Goal: Task Accomplishment & Management: Manage account settings

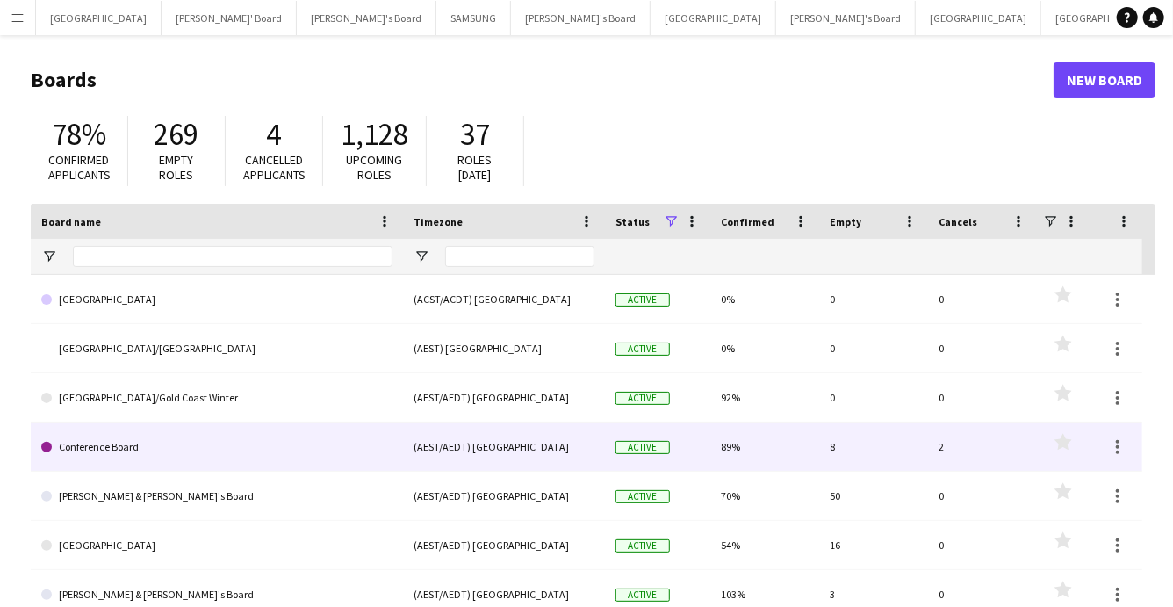
click at [95, 445] on link "Conference Board" at bounding box center [216, 446] width 351 height 49
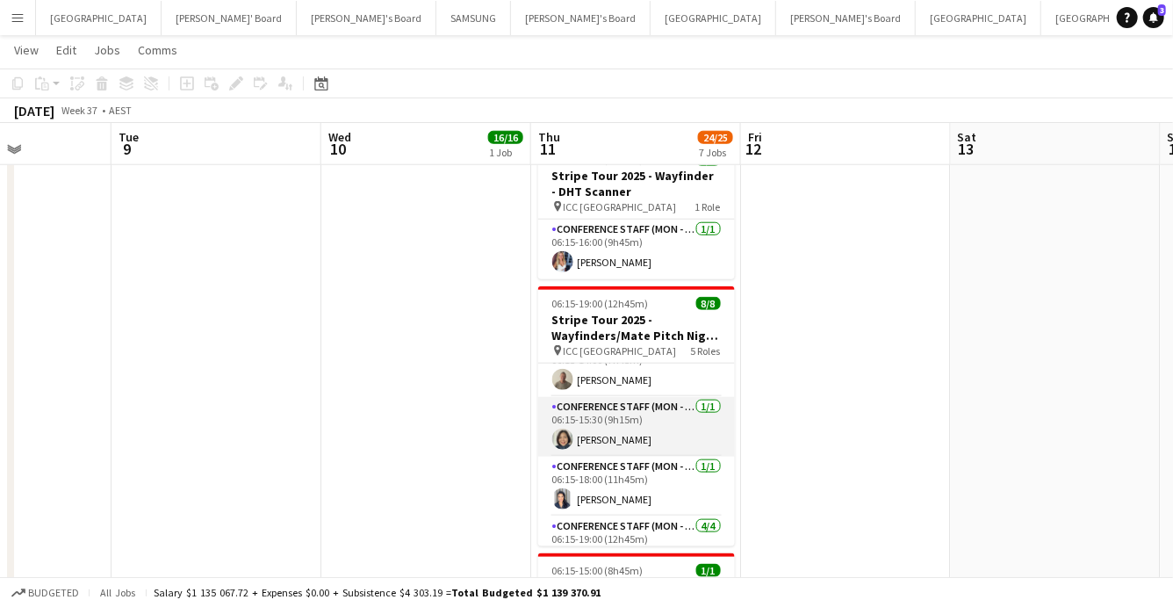
scroll to position [18, 0]
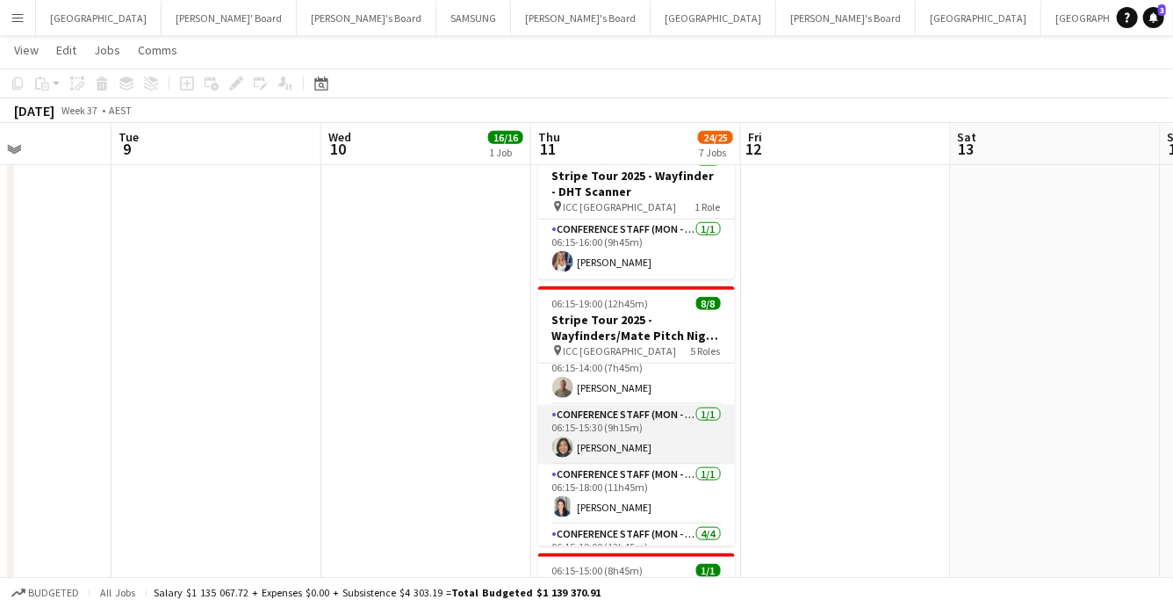
click at [558, 436] on app-user-avatar at bounding box center [562, 446] width 21 height 21
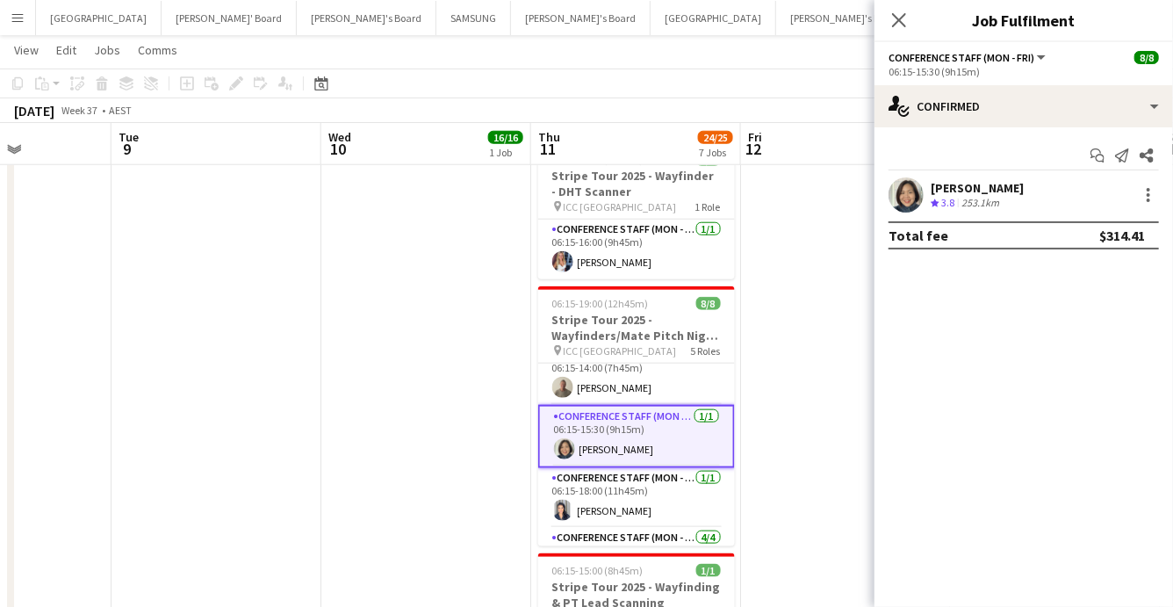
click at [899, 193] on app-user-avatar at bounding box center [905, 194] width 35 height 35
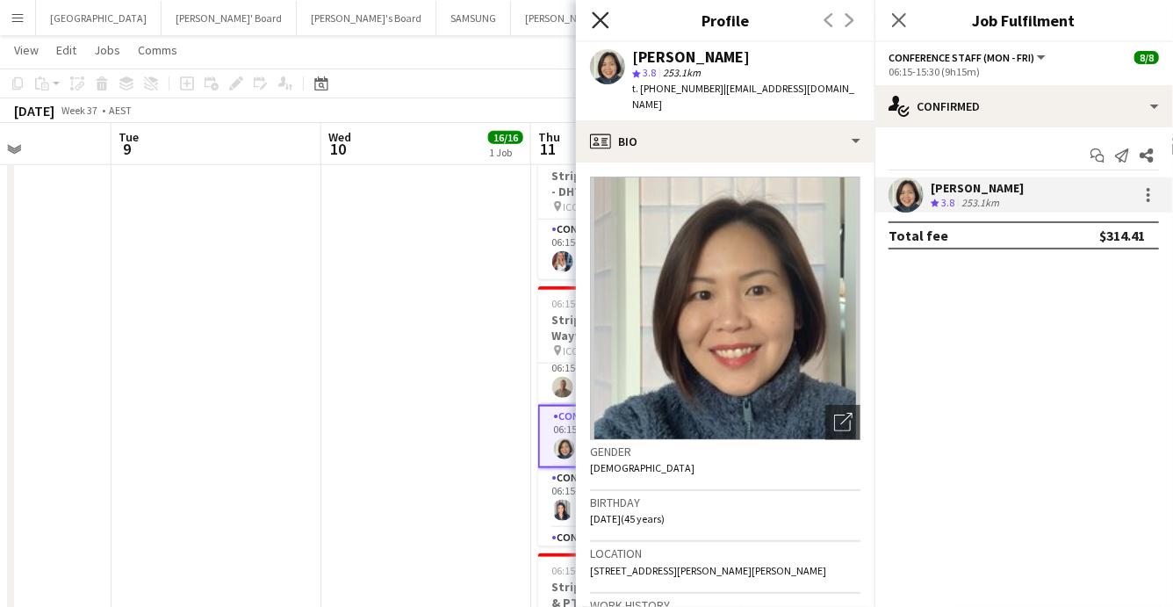
click at [596, 18] on icon at bounding box center [600, 19] width 17 height 17
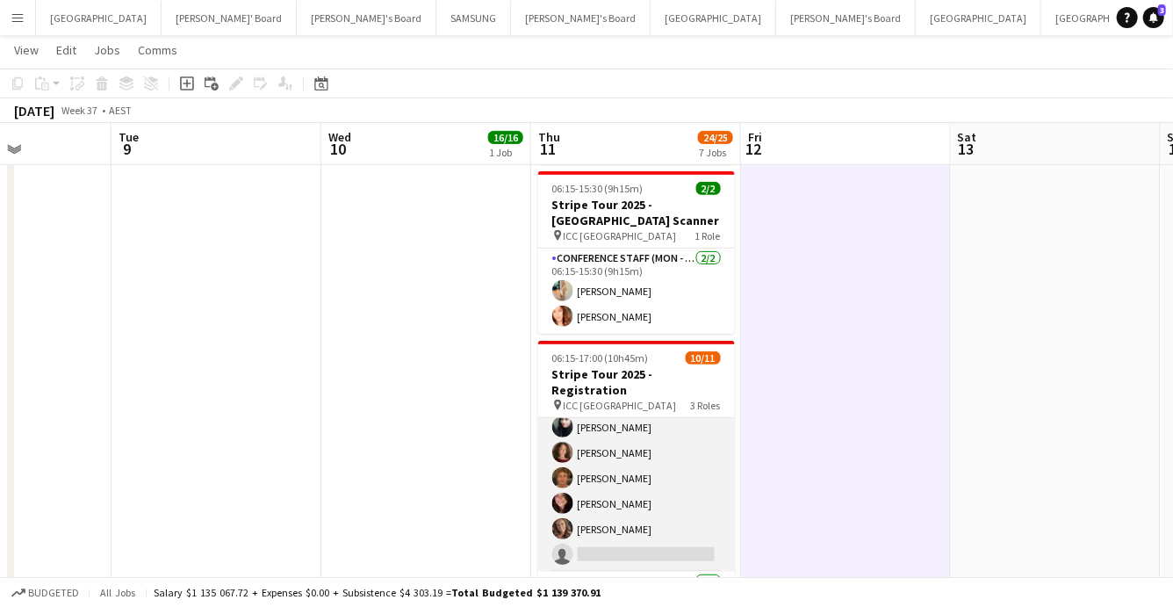
scroll to position [0, 729]
click at [639, 523] on app-card-role "Conference Staff (Mon - Fri) 22A 6/7 06:15-14:00 (7h45m) Michelle Cefai Abhilas…" at bounding box center [635, 465] width 197 height 212
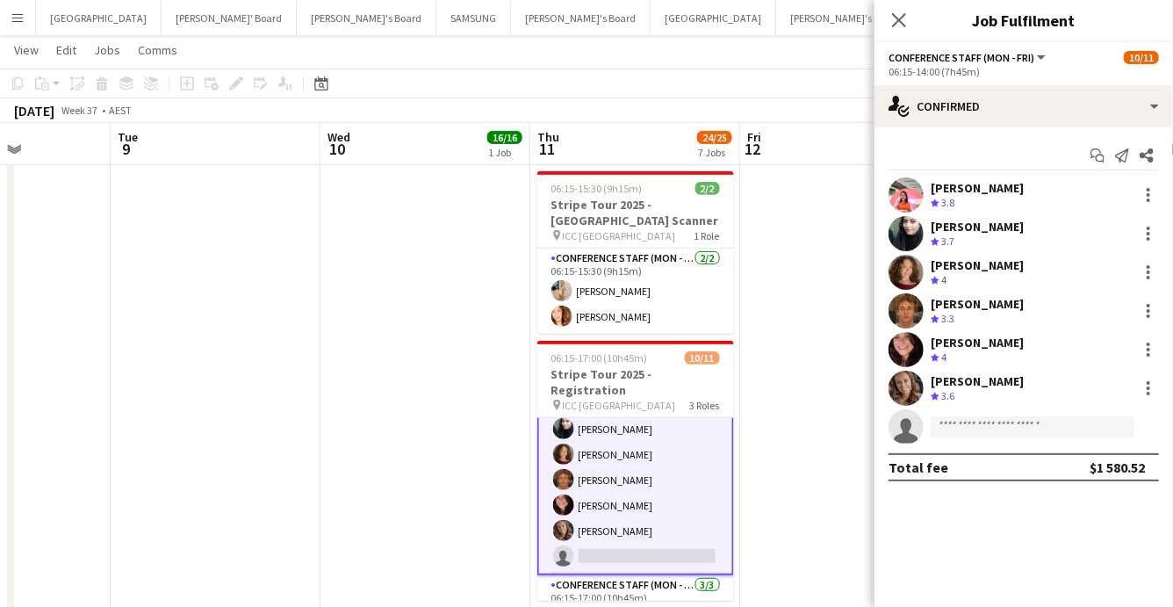
scroll to position [61, 0]
click at [952, 424] on input at bounding box center [1033, 426] width 204 height 21
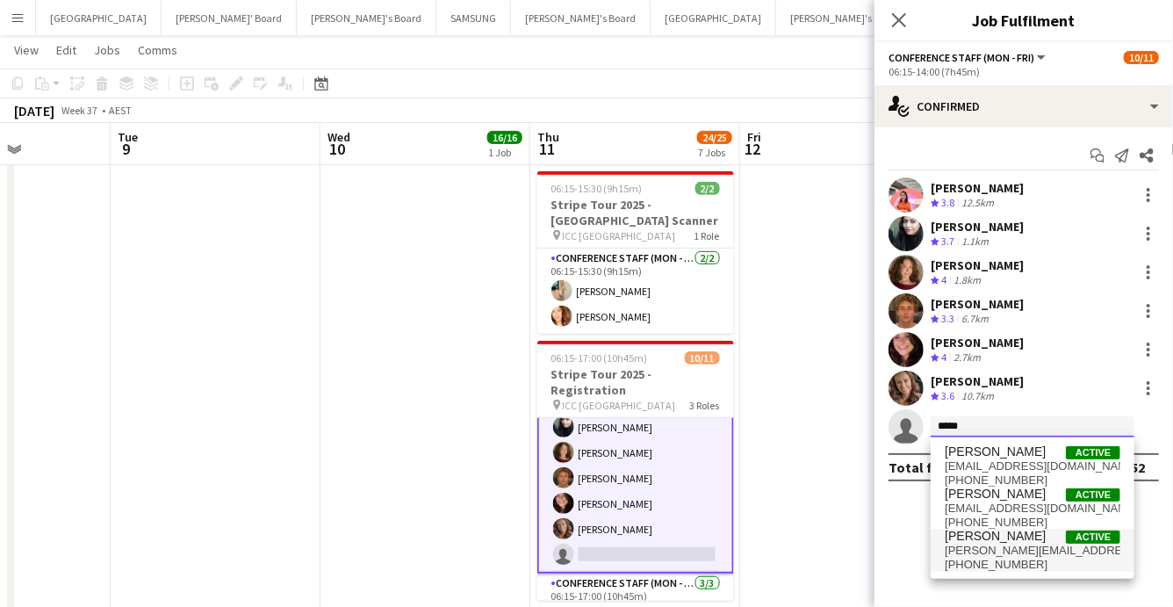
type input "*****"
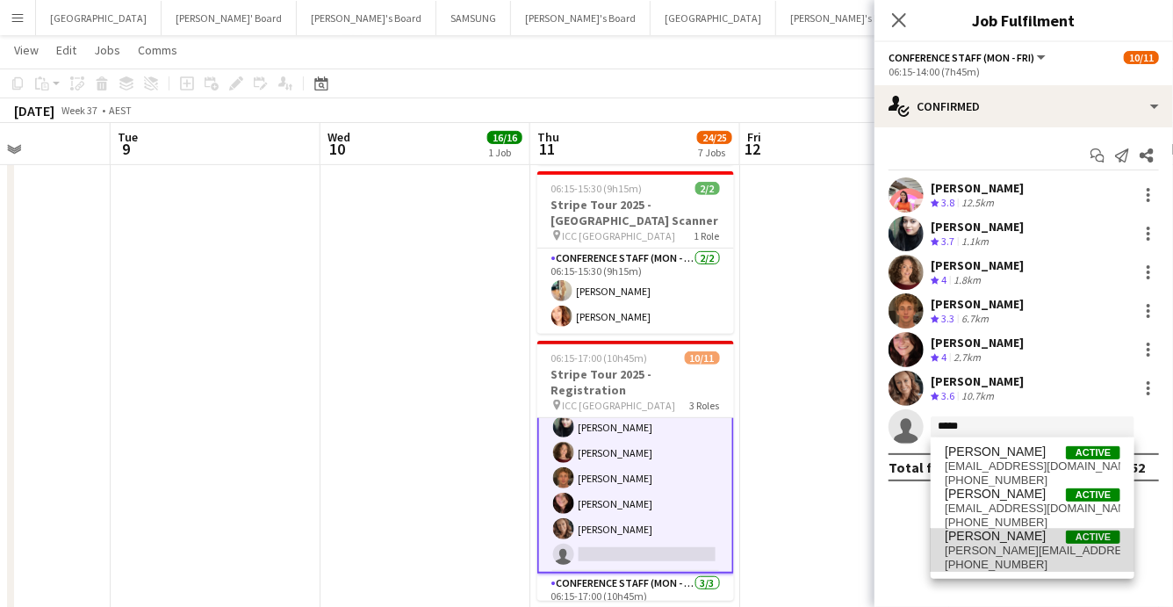
click at [974, 543] on span "[PERSON_NAME][EMAIL_ADDRESS][DOMAIN_NAME]" at bounding box center [1033, 550] width 176 height 14
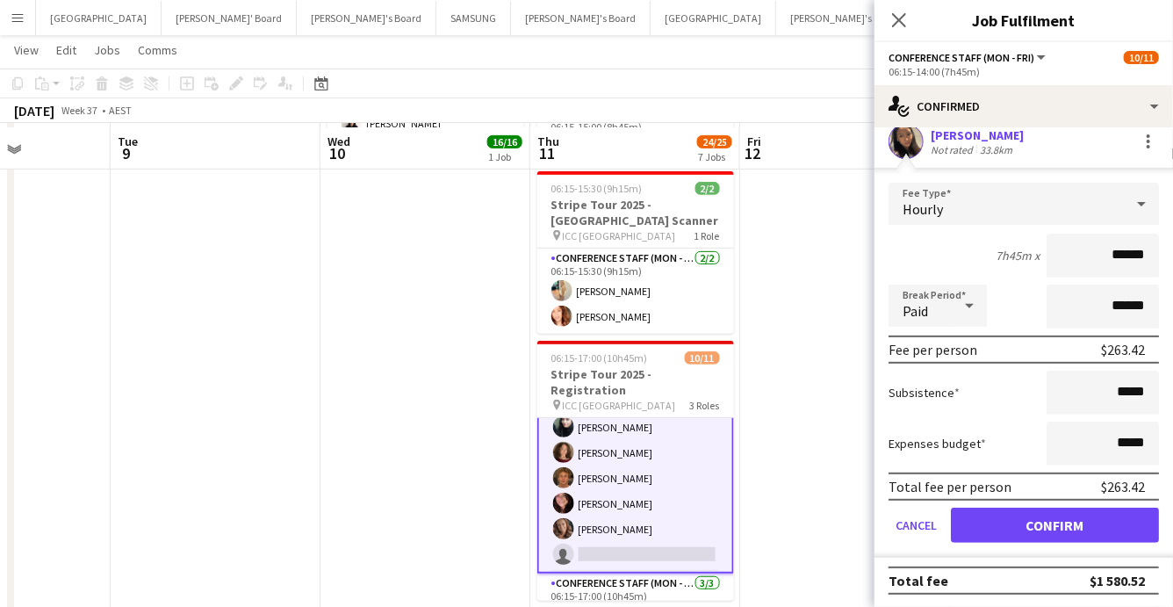
scroll to position [338, 0]
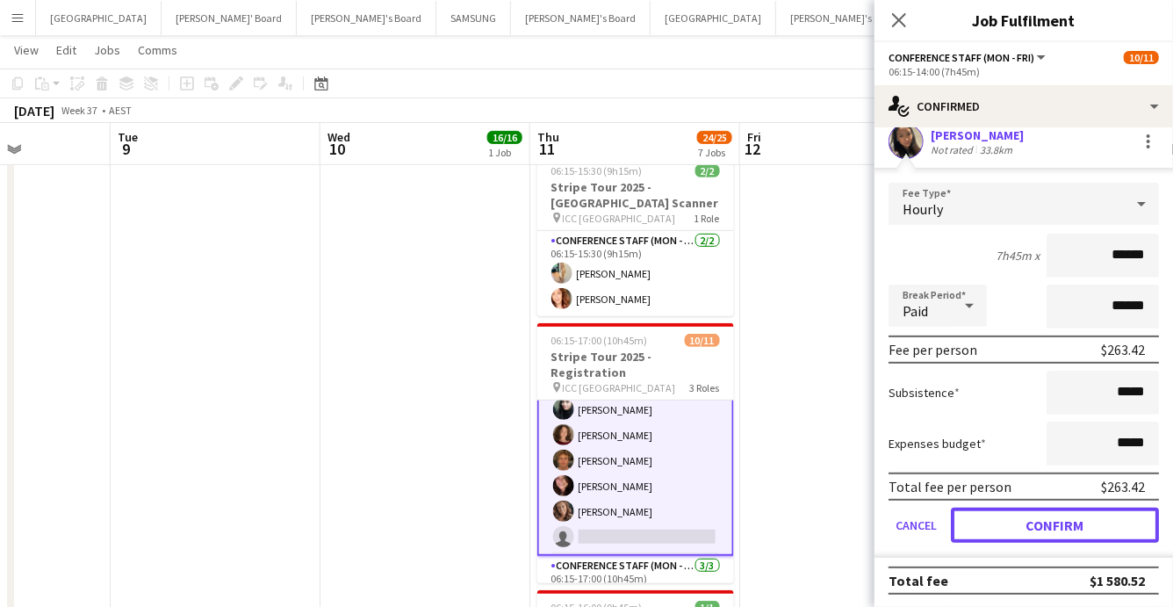
click at [1000, 509] on button "Confirm" at bounding box center [1055, 524] width 208 height 35
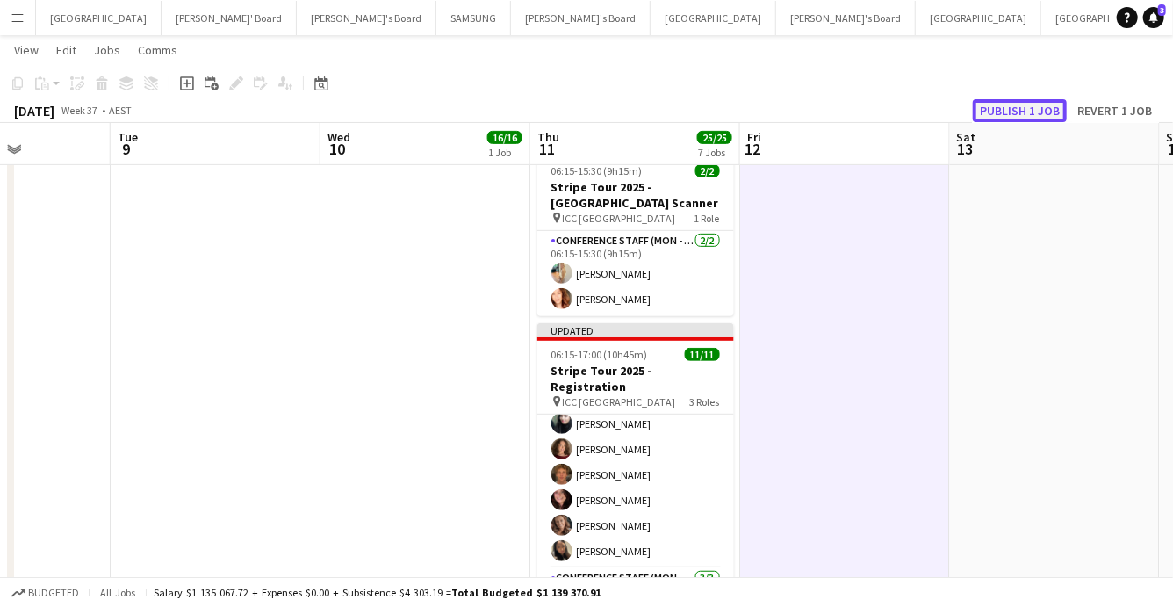
click at [1025, 105] on button "Publish 1 job" at bounding box center [1020, 110] width 94 height 23
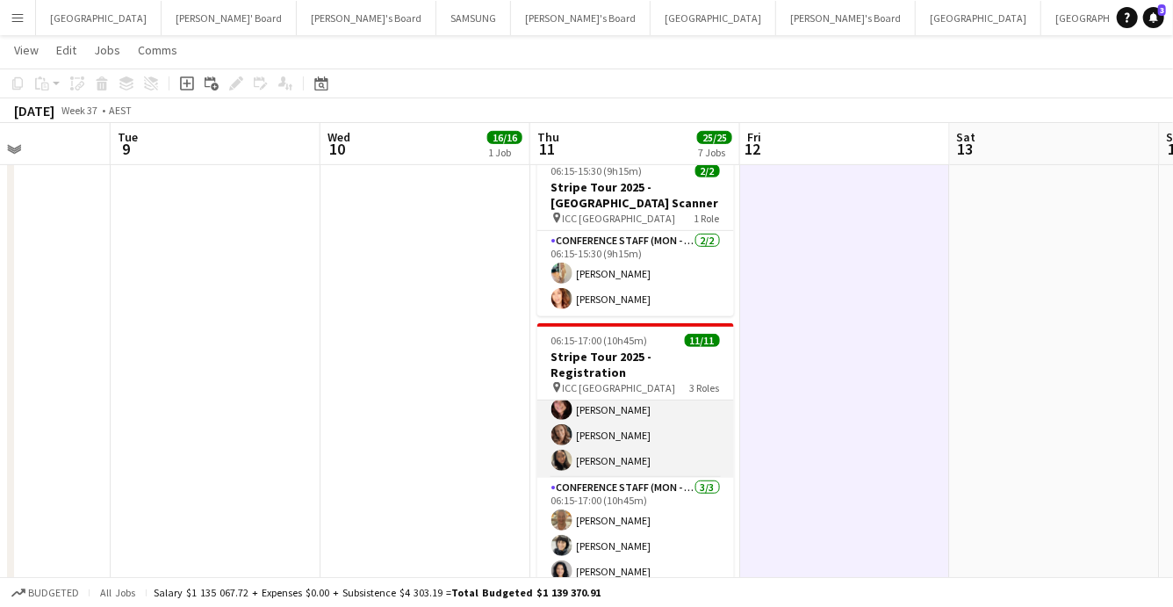
scroll to position [183, 0]
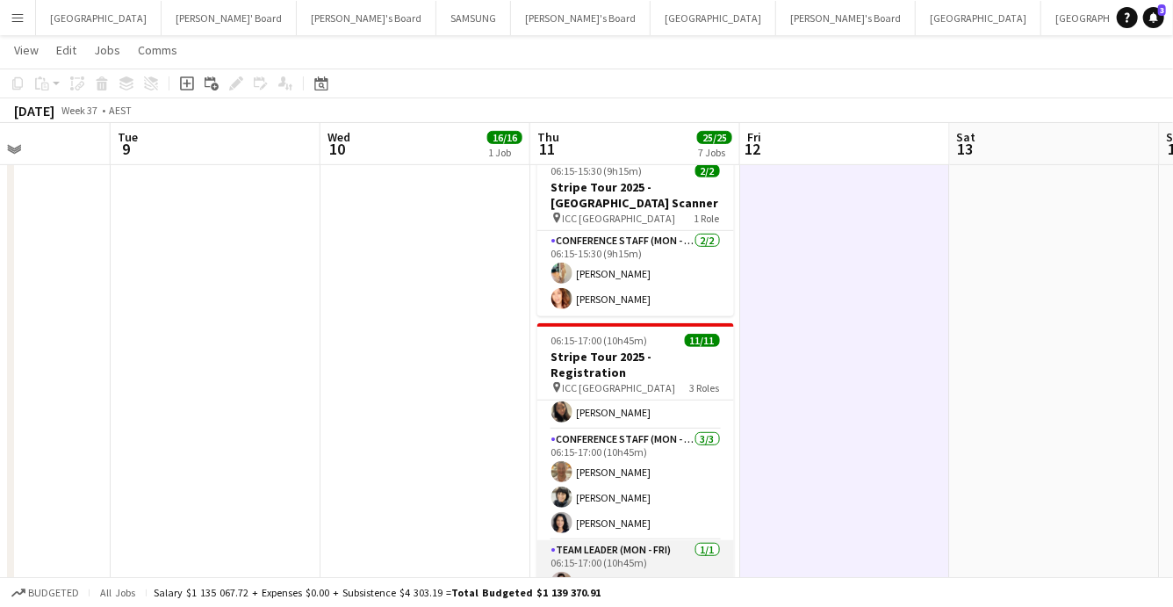
click at [628, 542] on app-card-role "Team Leader (Mon - Fri) 1/1 06:15-17:00 (10h45m) Isabel Macmaster" at bounding box center [635, 570] width 197 height 60
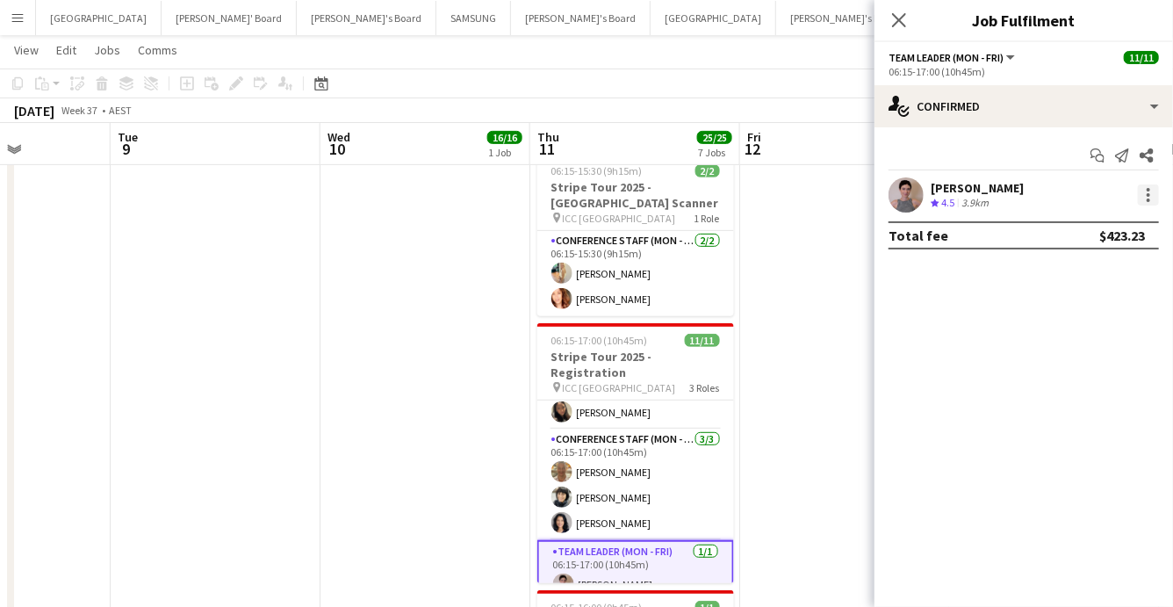
click at [1149, 196] on div at bounding box center [1148, 194] width 21 height 21
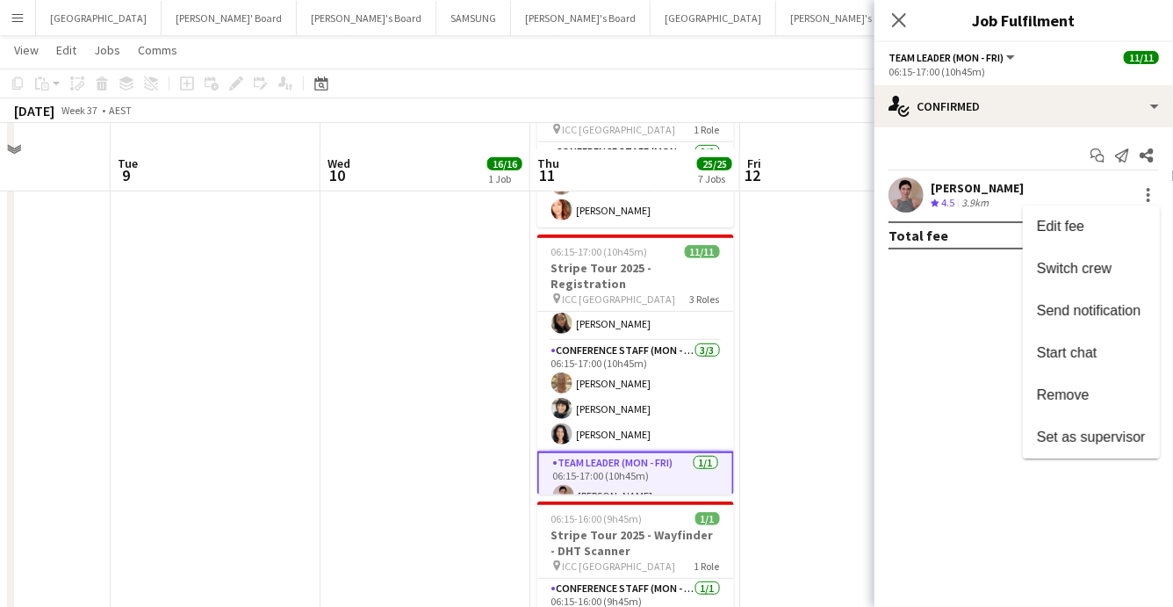
scroll to position [421, 0]
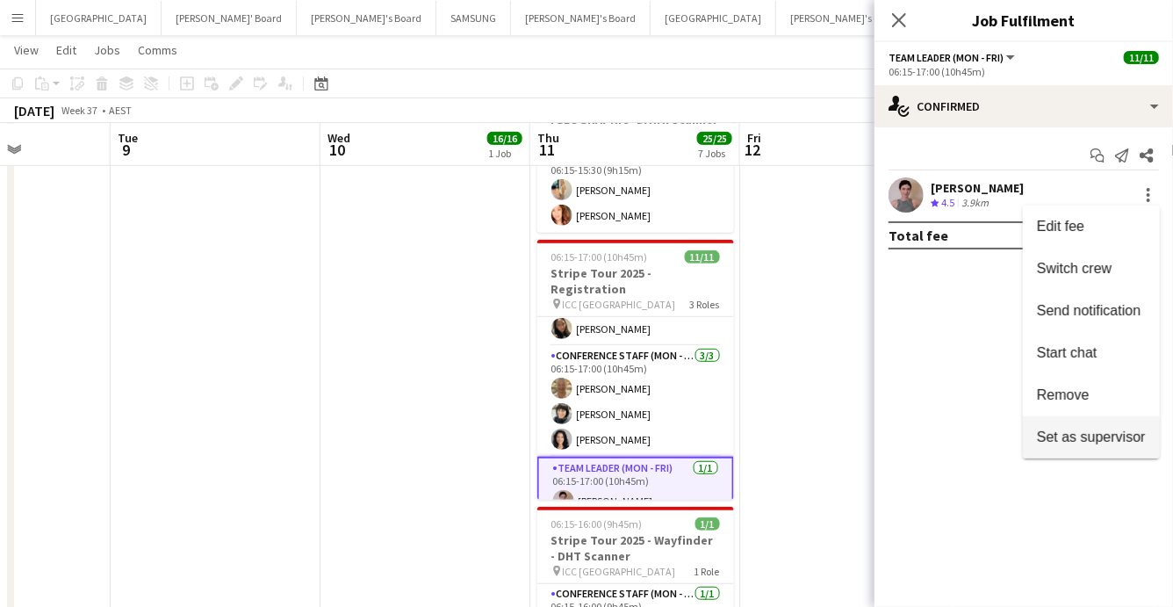
click at [1095, 437] on span "Set as supervisor" at bounding box center [1091, 436] width 109 height 15
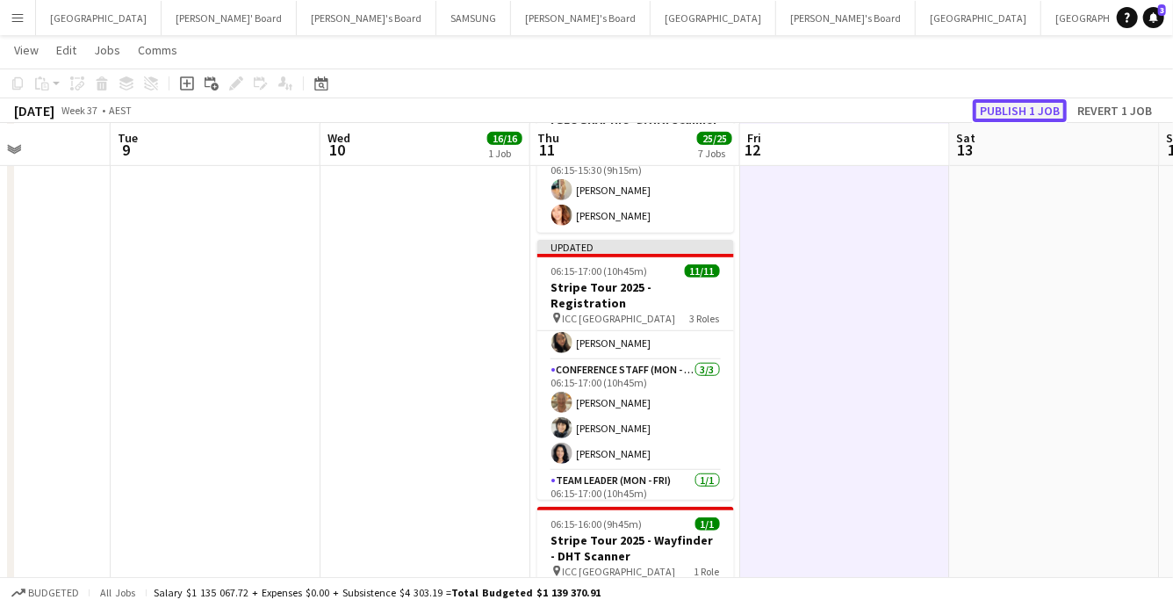
click at [1021, 104] on button "Publish 1 job" at bounding box center [1020, 110] width 94 height 23
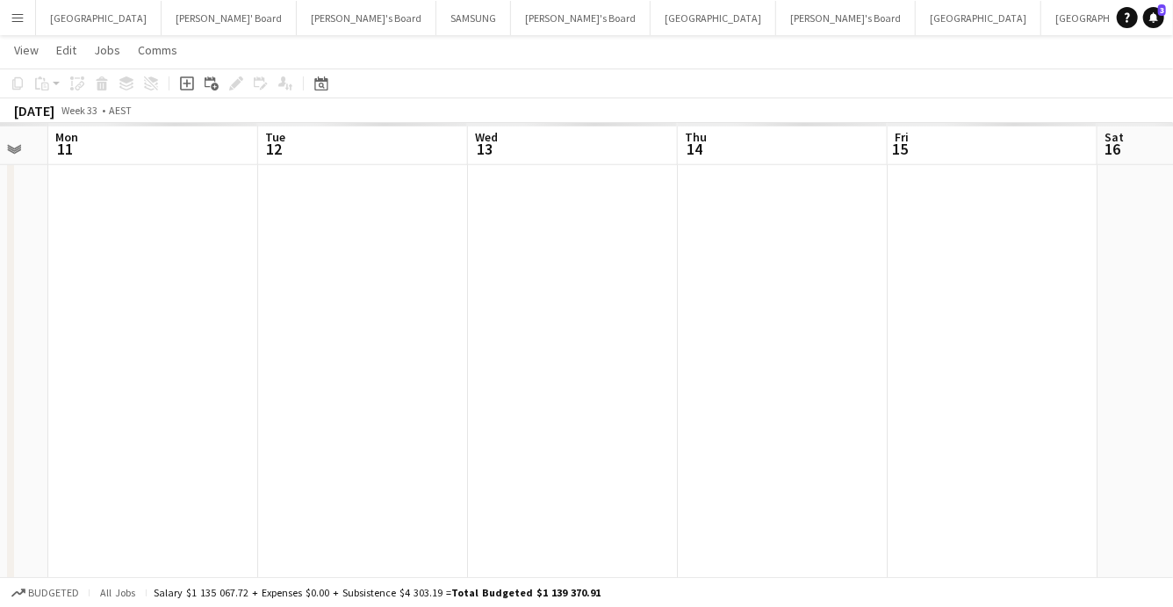
scroll to position [0, 362]
click at [317, 76] on icon "Date picker" at bounding box center [321, 83] width 14 height 14
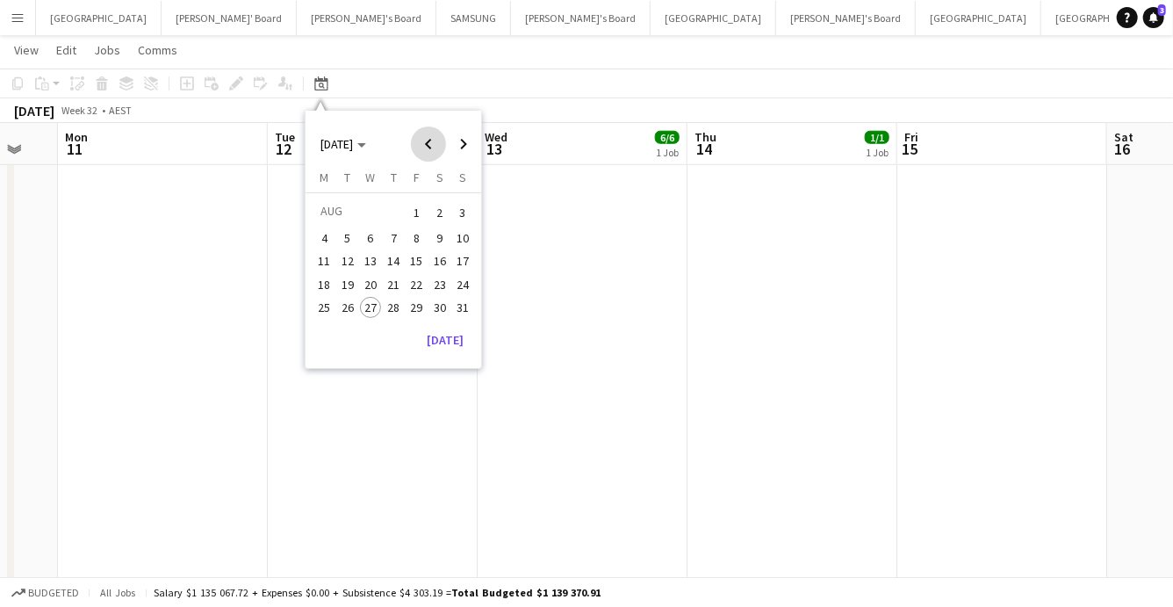
click at [428, 144] on span "Previous month" at bounding box center [428, 143] width 35 height 35
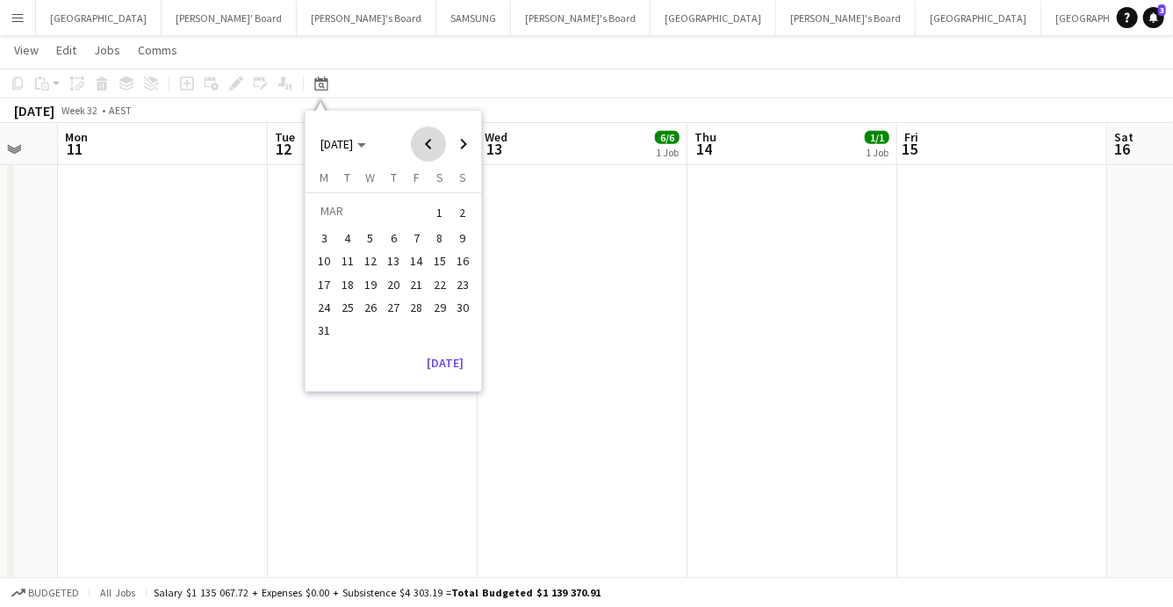
click at [428, 144] on span "Previous month" at bounding box center [428, 143] width 35 height 35
click at [389, 263] on span "13" at bounding box center [393, 261] width 21 height 21
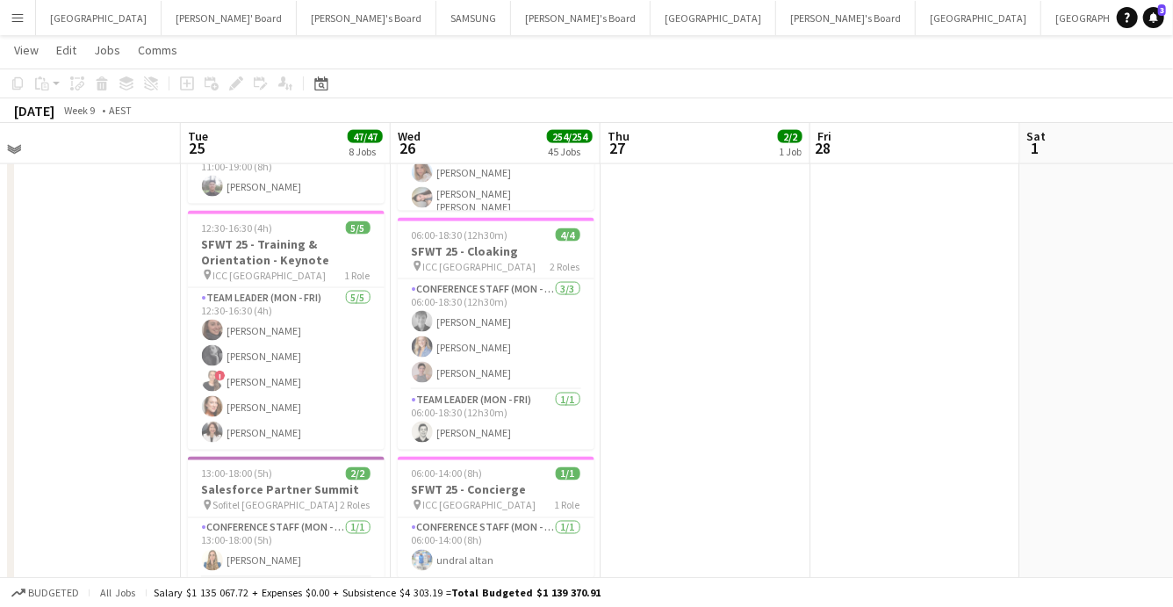
scroll to position [1241, 0]
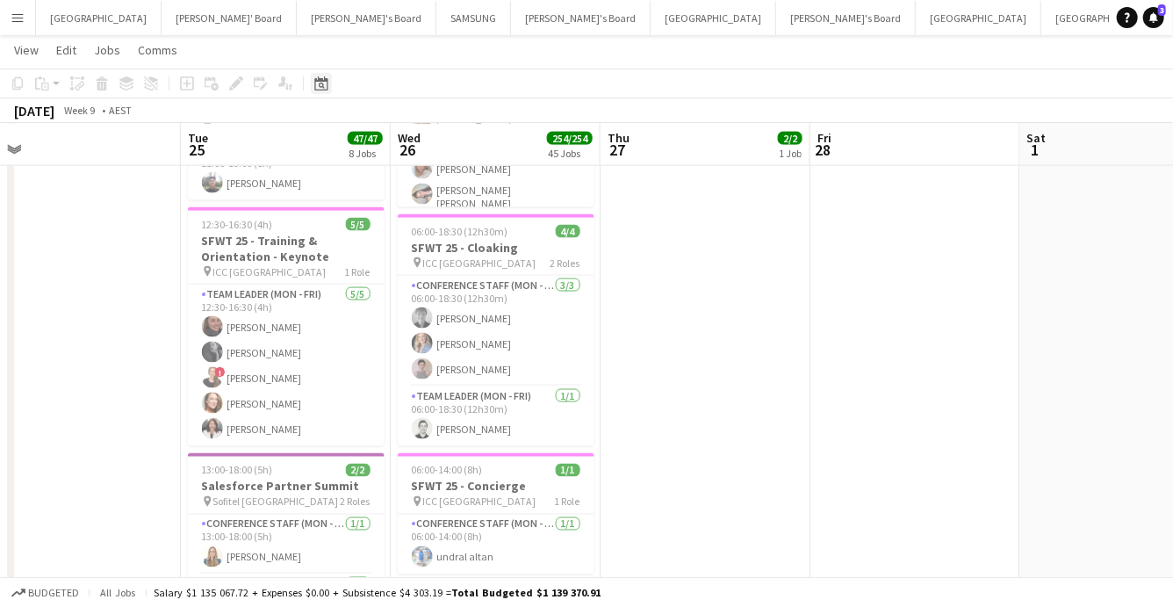
click at [316, 85] on icon "Date picker" at bounding box center [321, 83] width 14 height 14
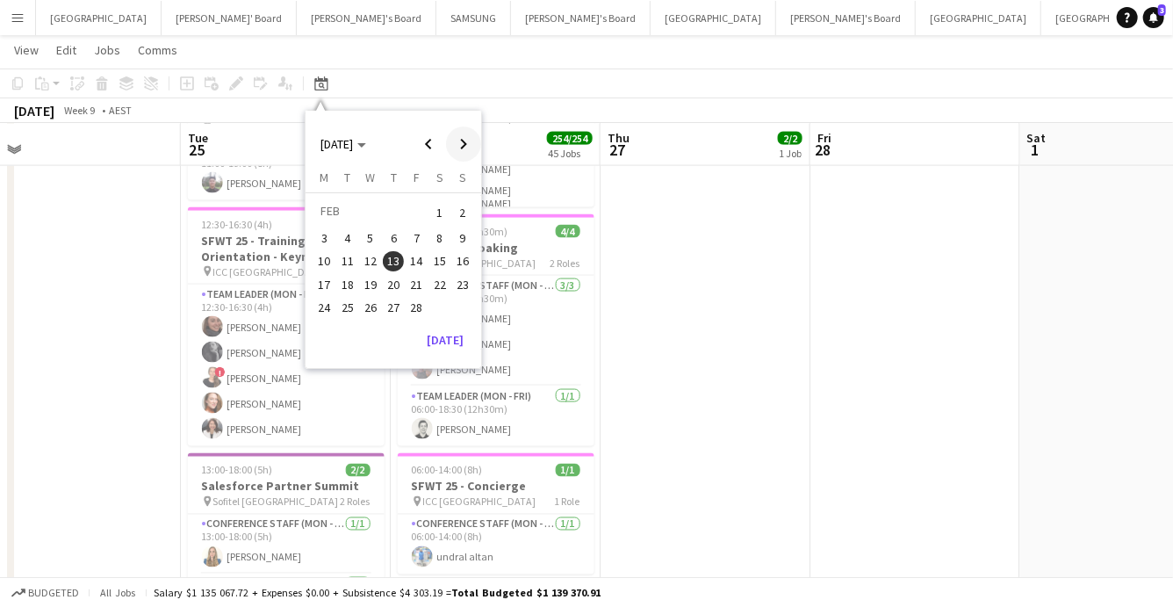
click at [466, 135] on span "Next month" at bounding box center [463, 143] width 35 height 35
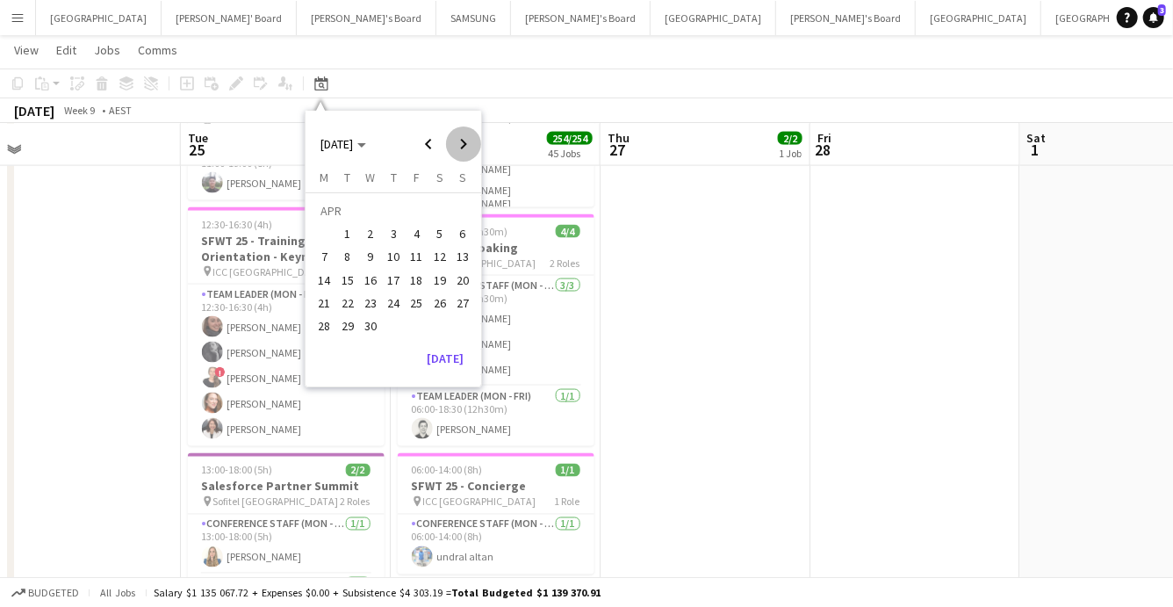
click at [466, 135] on span "Next month" at bounding box center [463, 143] width 35 height 35
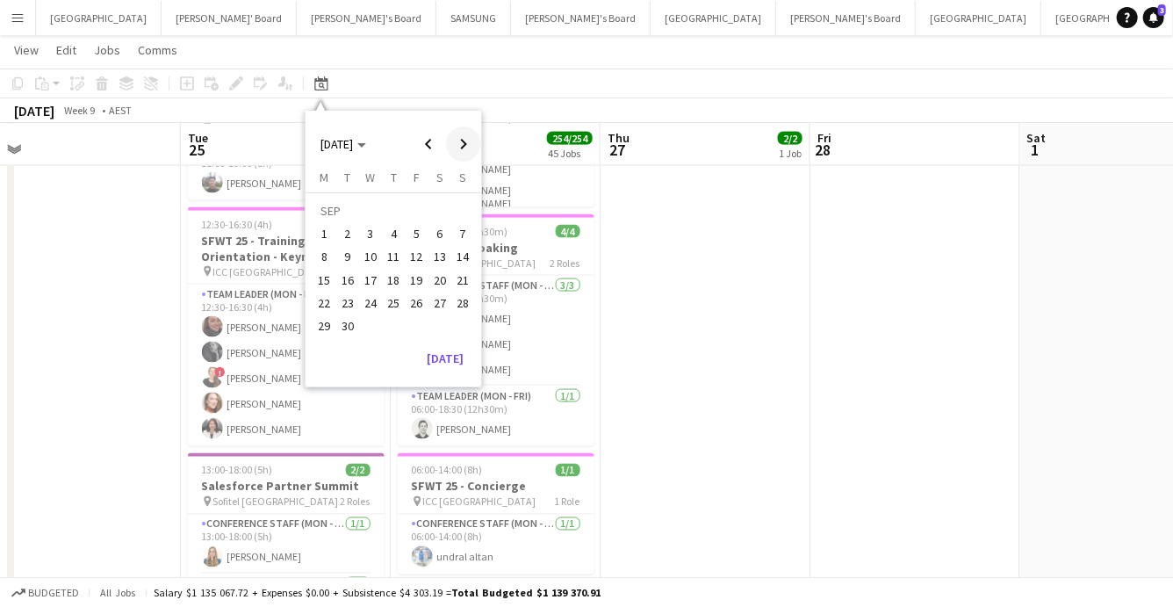
click at [466, 135] on span "Next month" at bounding box center [463, 143] width 35 height 35
click at [345, 287] on span "18" at bounding box center [347, 284] width 21 height 21
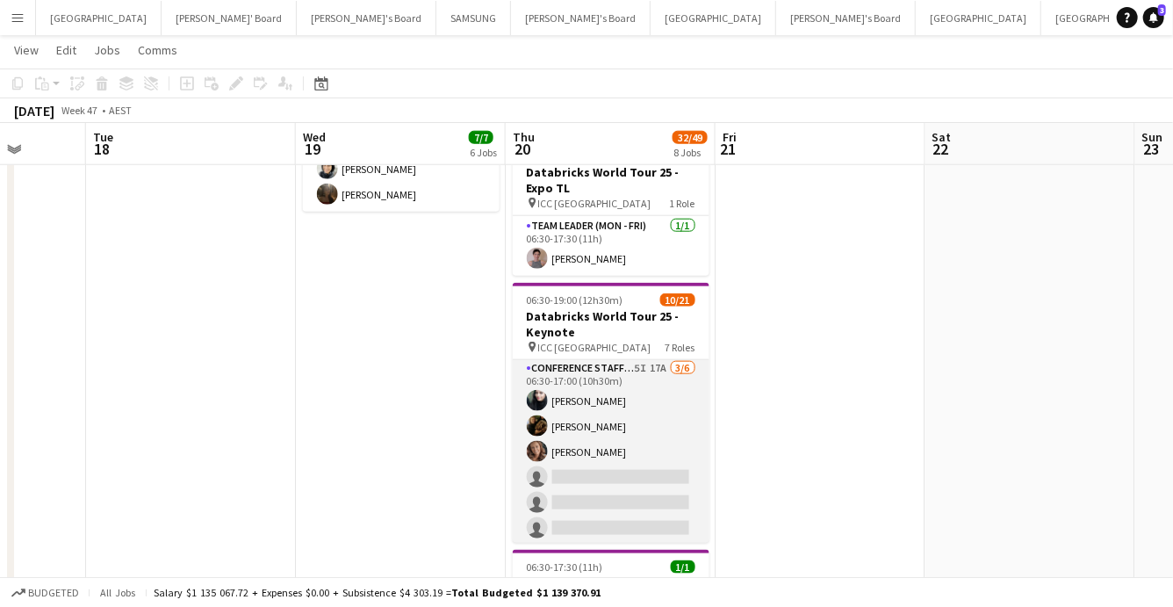
scroll to position [90, 0]
click at [592, 482] on app-card-role "Conference Staff (Mon - Fri) 5I 17A [DATE] 06:30-17:00 (10h30m) [PERSON_NAME] […" at bounding box center [611, 449] width 197 height 187
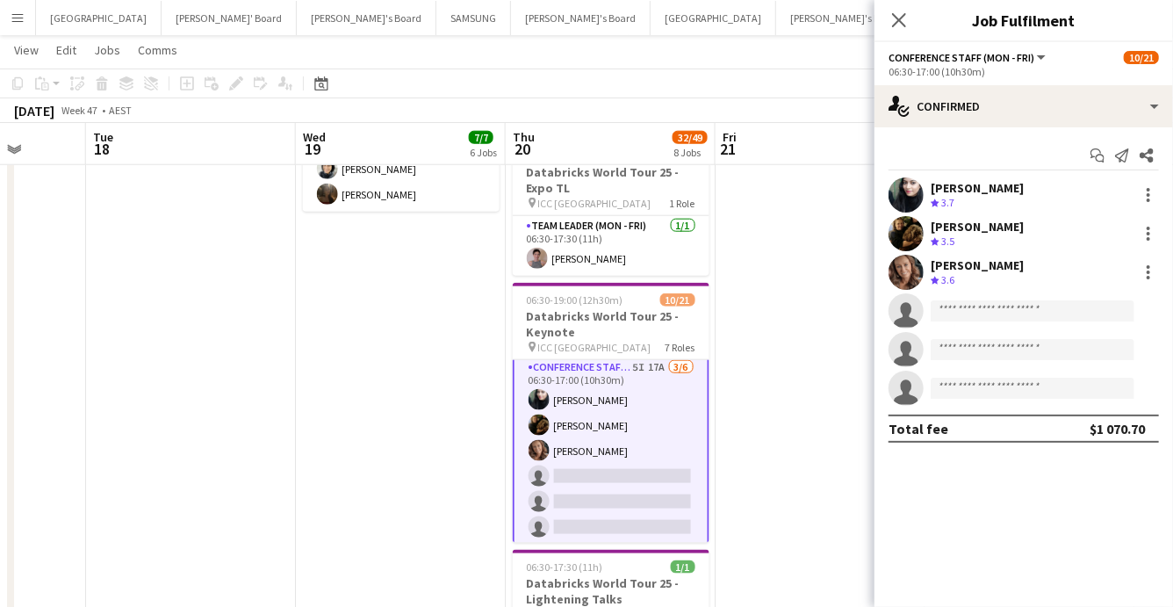
scroll to position [91, 0]
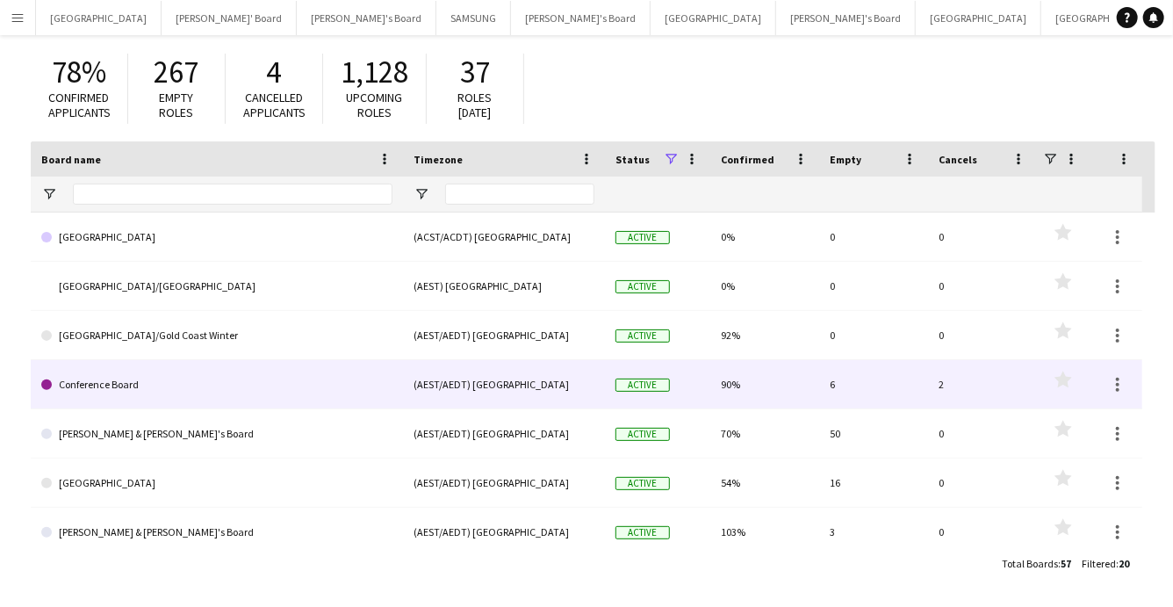
click at [234, 383] on link "Conference Board" at bounding box center [216, 384] width 351 height 49
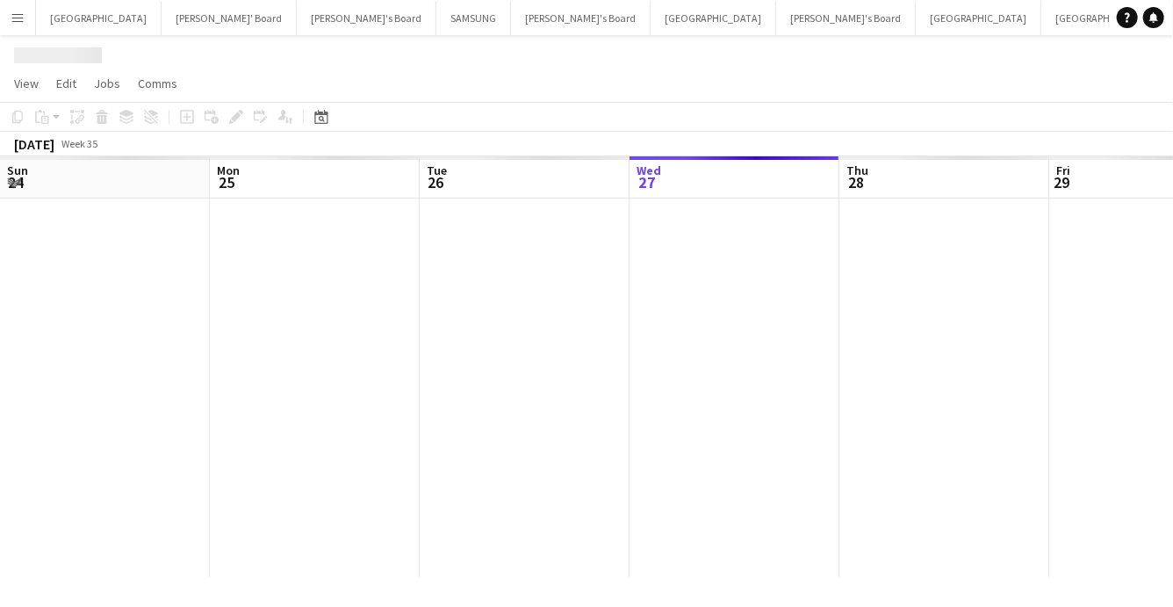
scroll to position [0, 420]
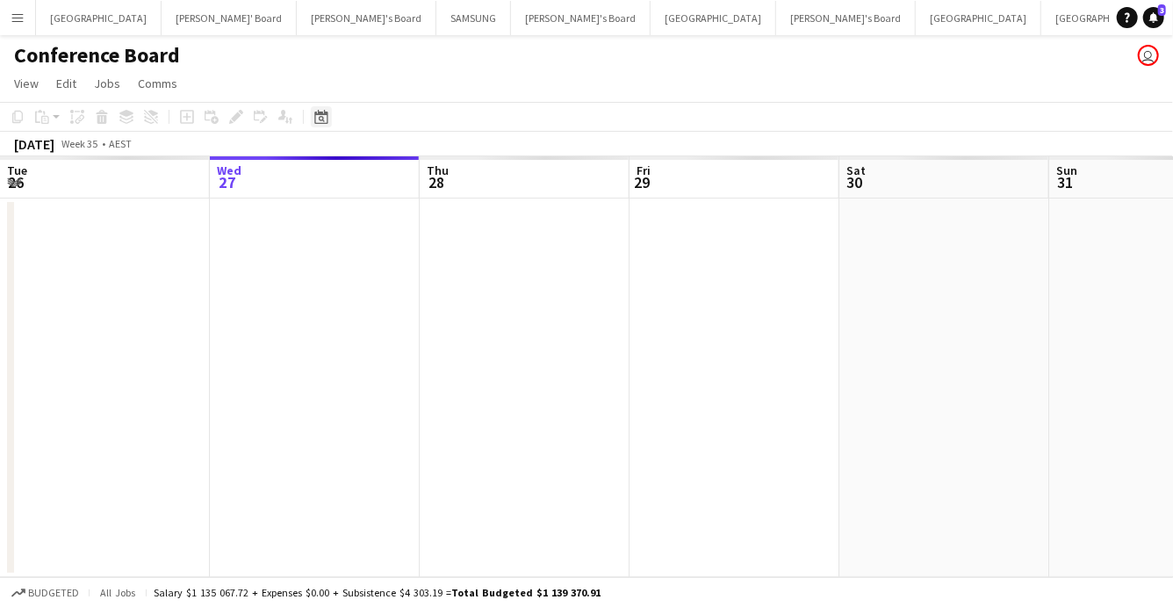
click at [318, 120] on icon "Date picker" at bounding box center [321, 117] width 14 height 14
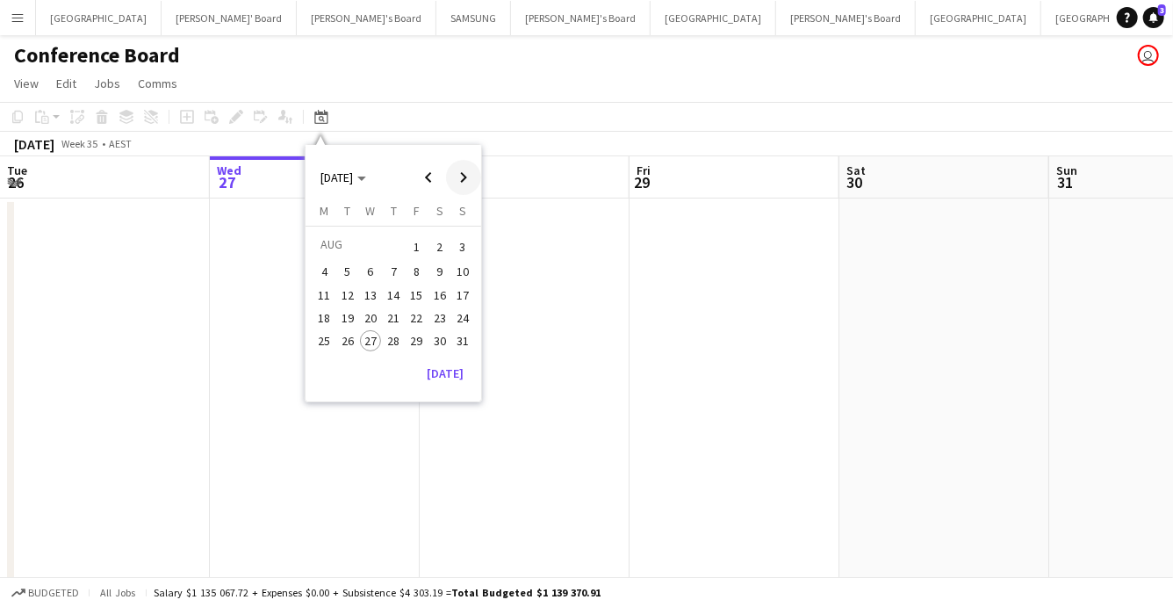
click at [464, 177] on span "Next month" at bounding box center [463, 177] width 35 height 35
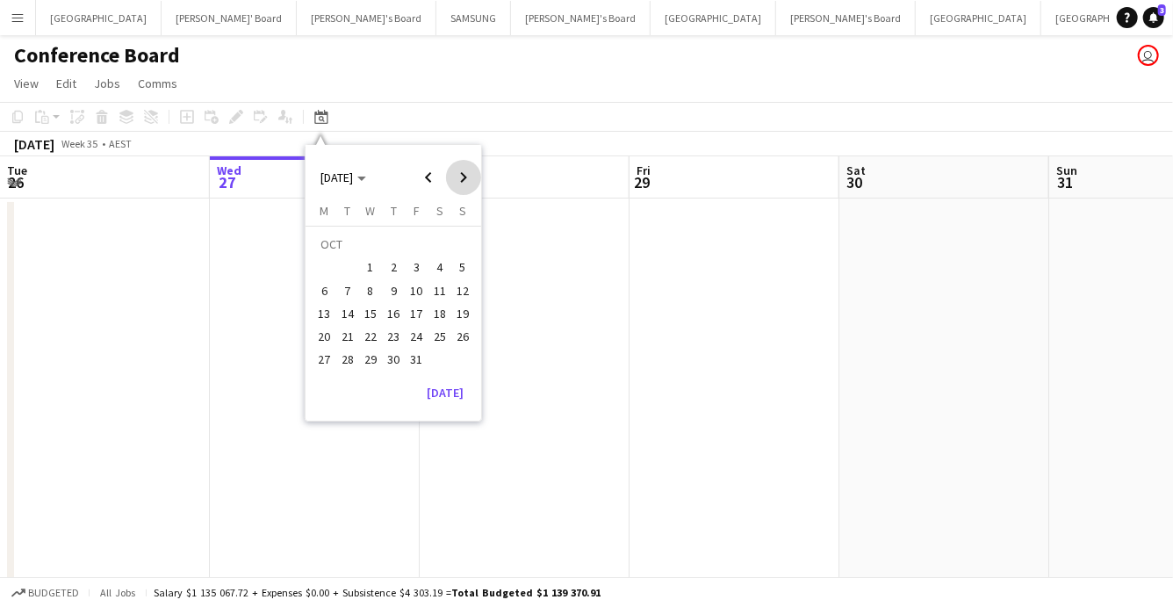
click at [464, 177] on span "Next month" at bounding box center [463, 177] width 35 height 35
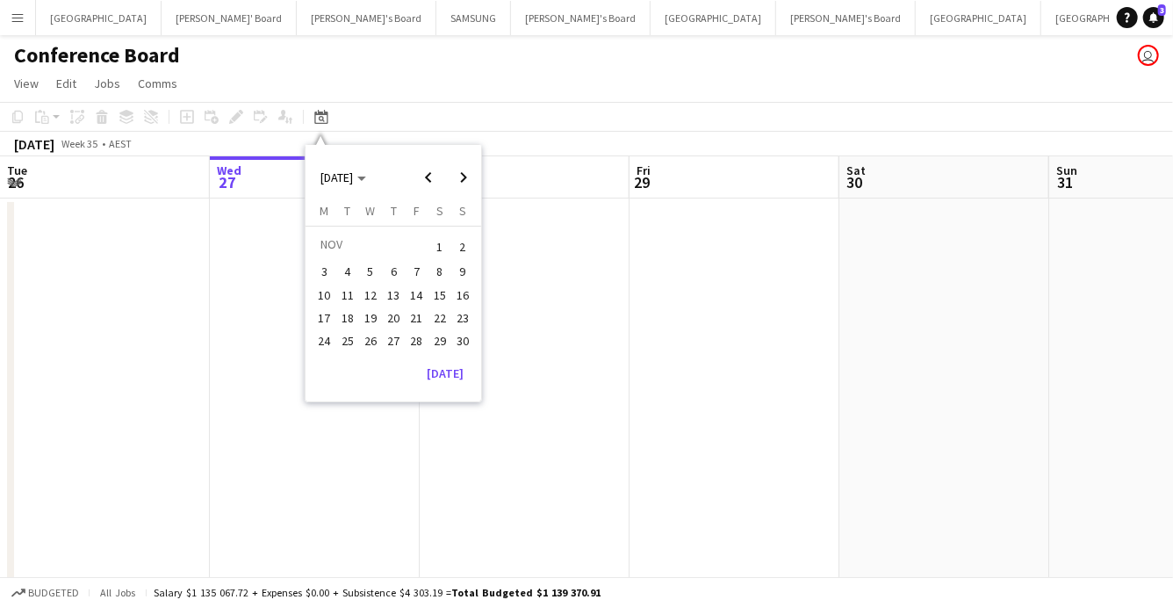
click at [374, 318] on span "19" at bounding box center [370, 317] width 21 height 21
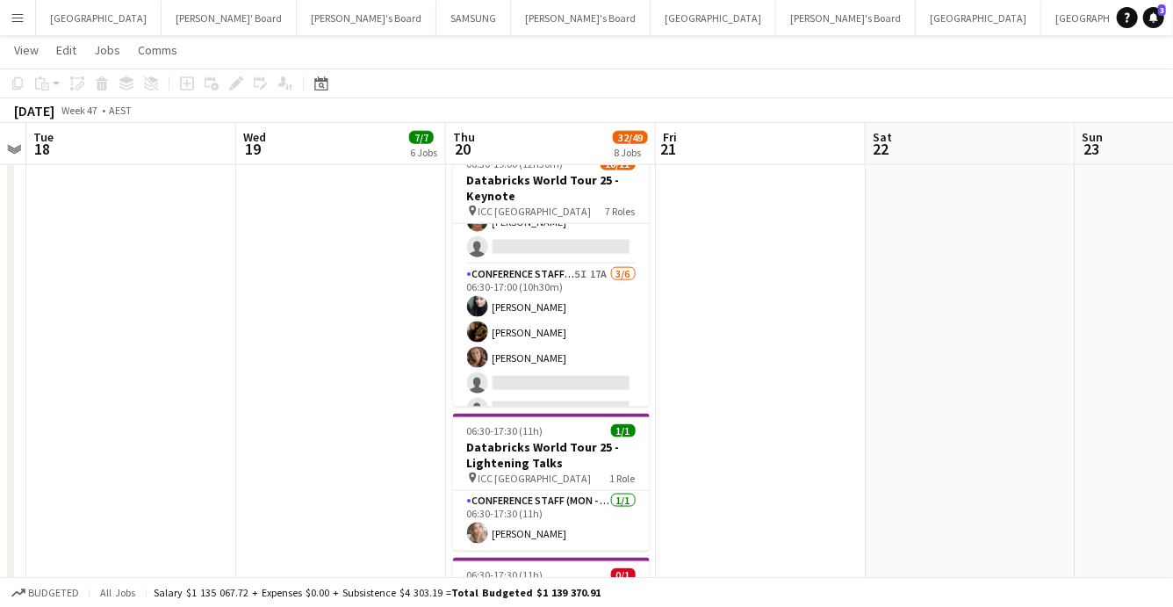
scroll to position [0, 0]
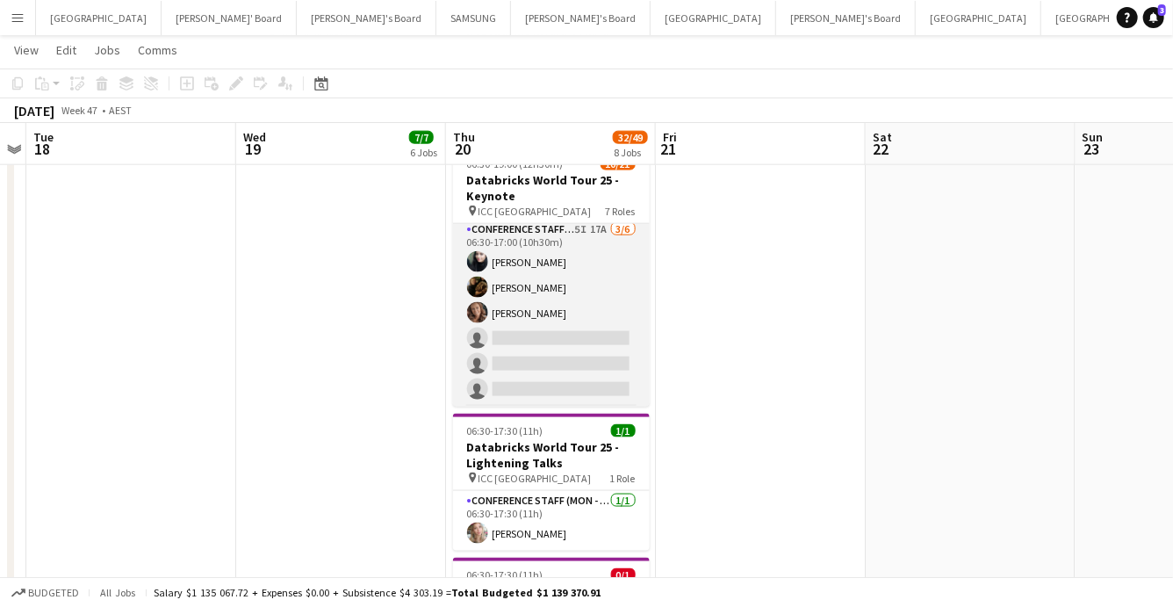
click at [571, 319] on app-card-role "Conference Staff (Mon - Fri) 5I 17A [DATE] 06:30-17:00 (10h30m) [PERSON_NAME] […" at bounding box center [551, 312] width 197 height 187
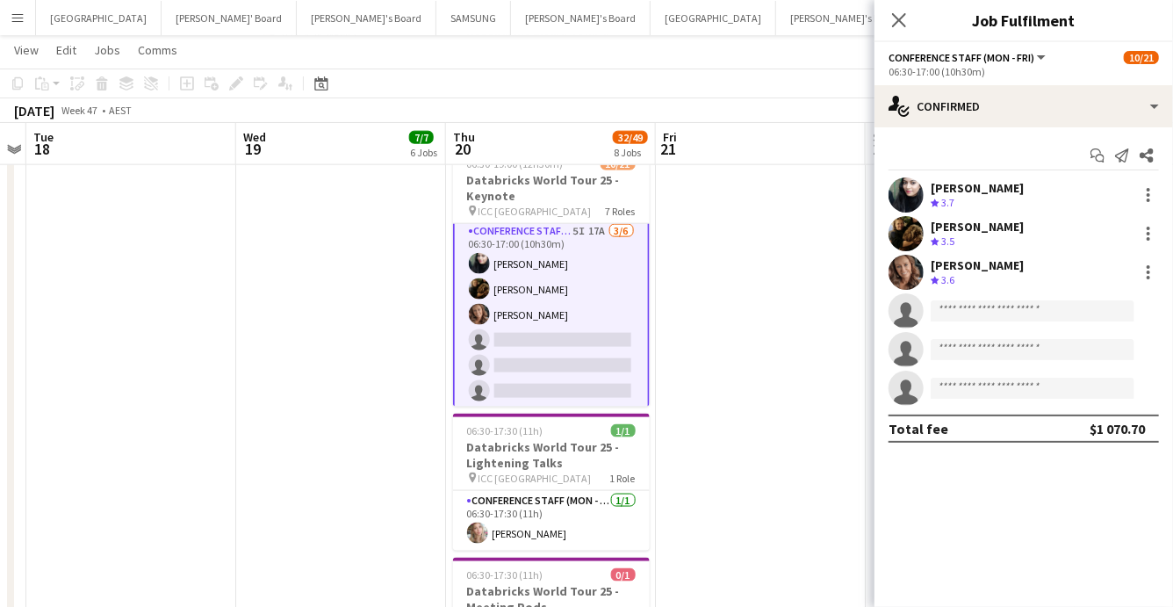
scroll to position [91, 0]
click at [958, 310] on input at bounding box center [1033, 310] width 204 height 21
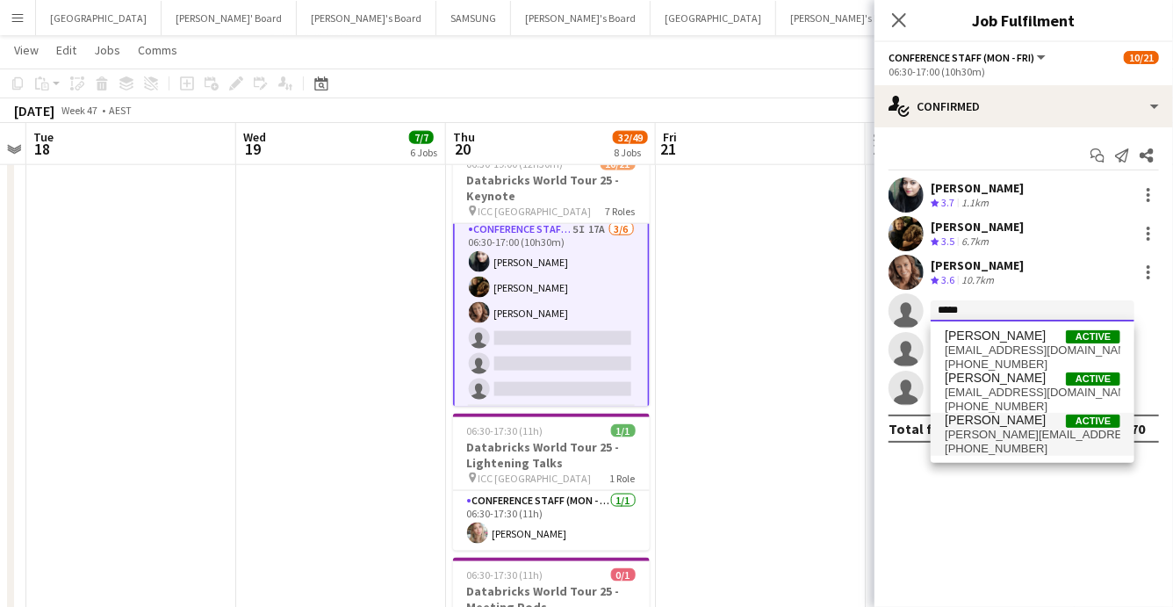
type input "*****"
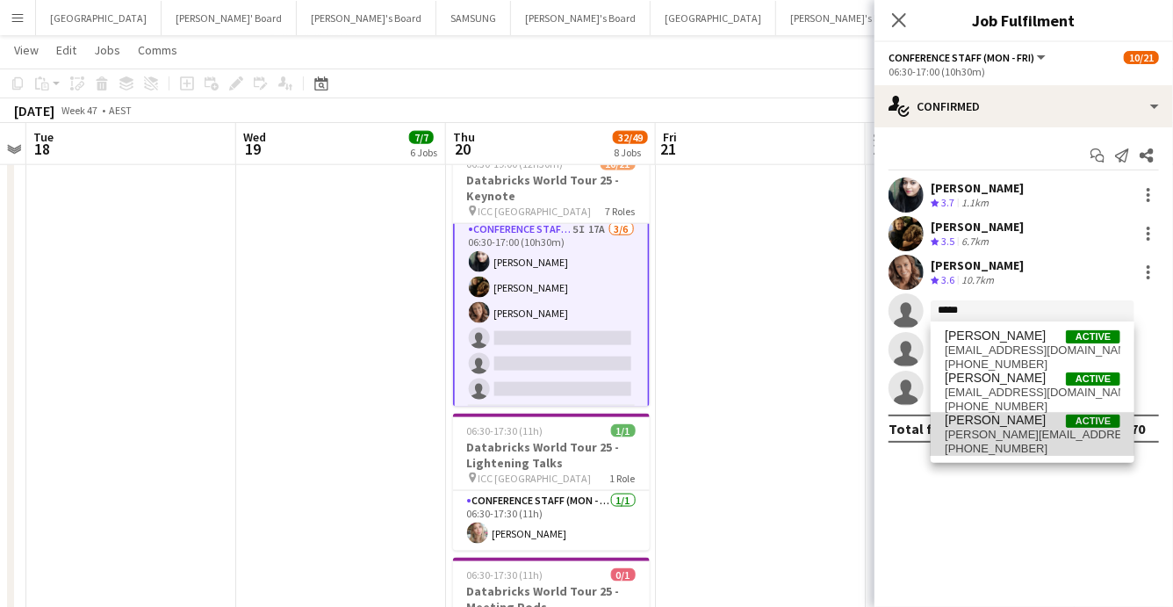
click at [993, 434] on span "[PERSON_NAME][EMAIL_ADDRESS][DOMAIN_NAME]" at bounding box center [1033, 435] width 176 height 14
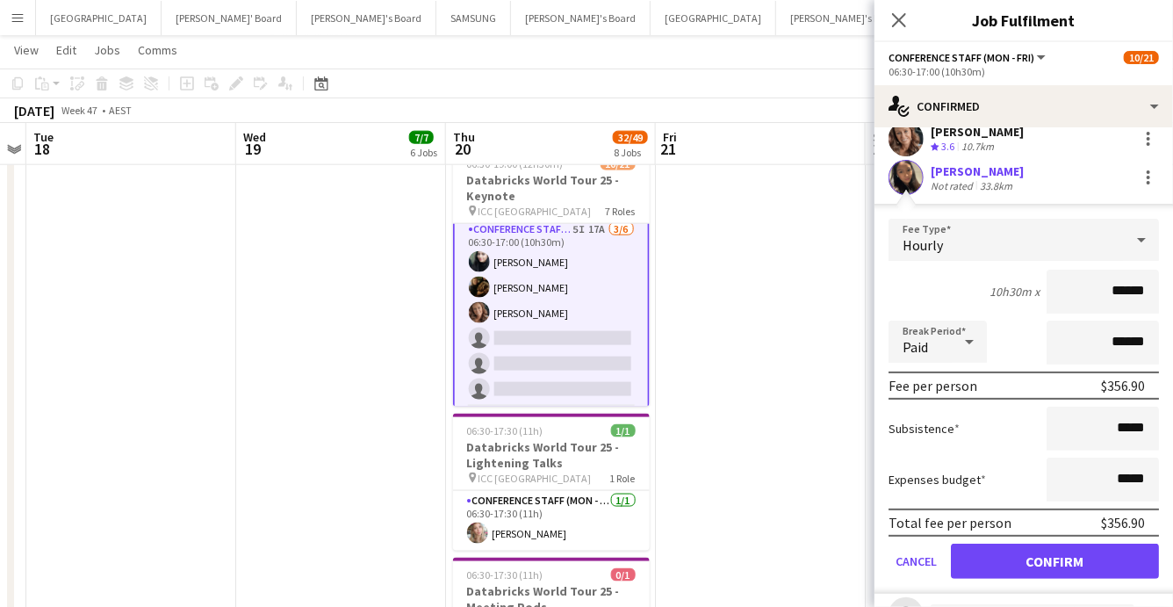
scroll to position [246, 0]
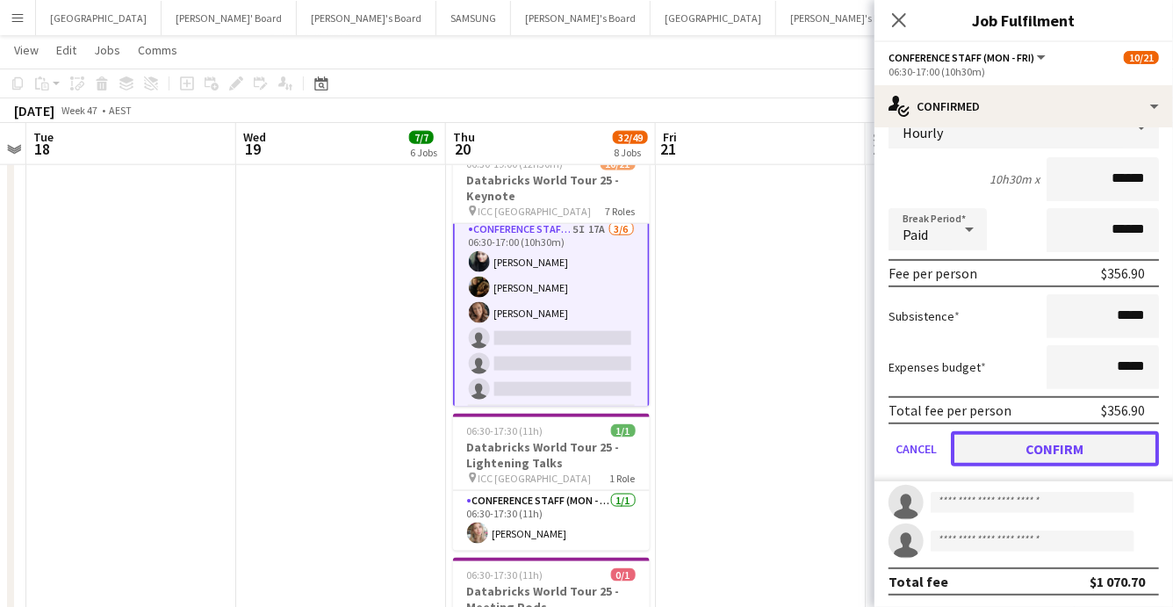
click at [1041, 445] on button "Confirm" at bounding box center [1055, 448] width 208 height 35
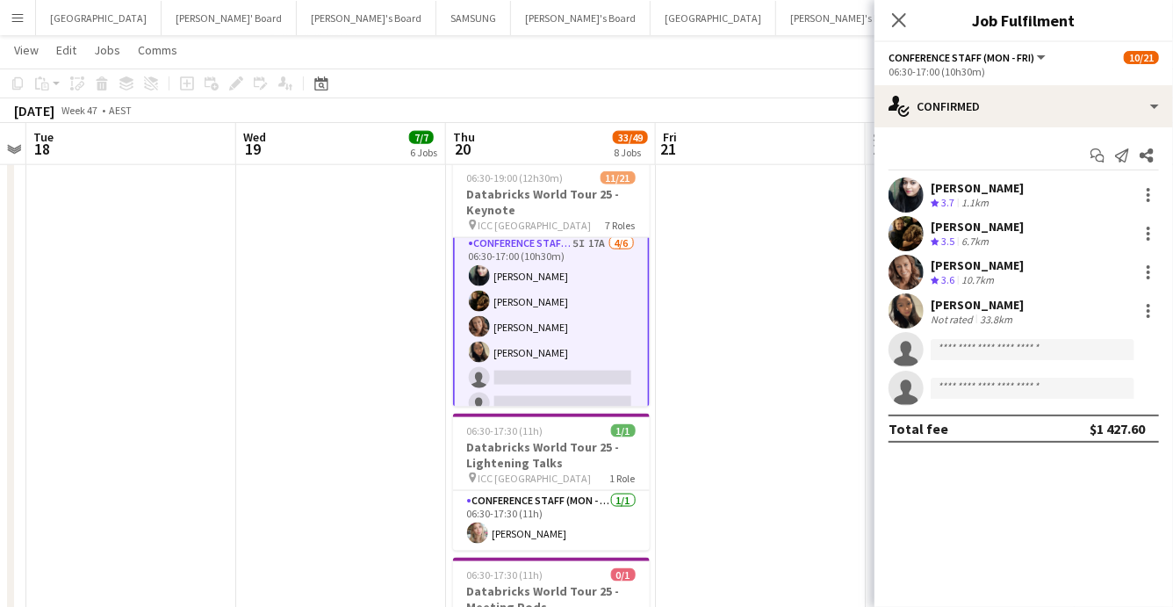
scroll to position [0, 0]
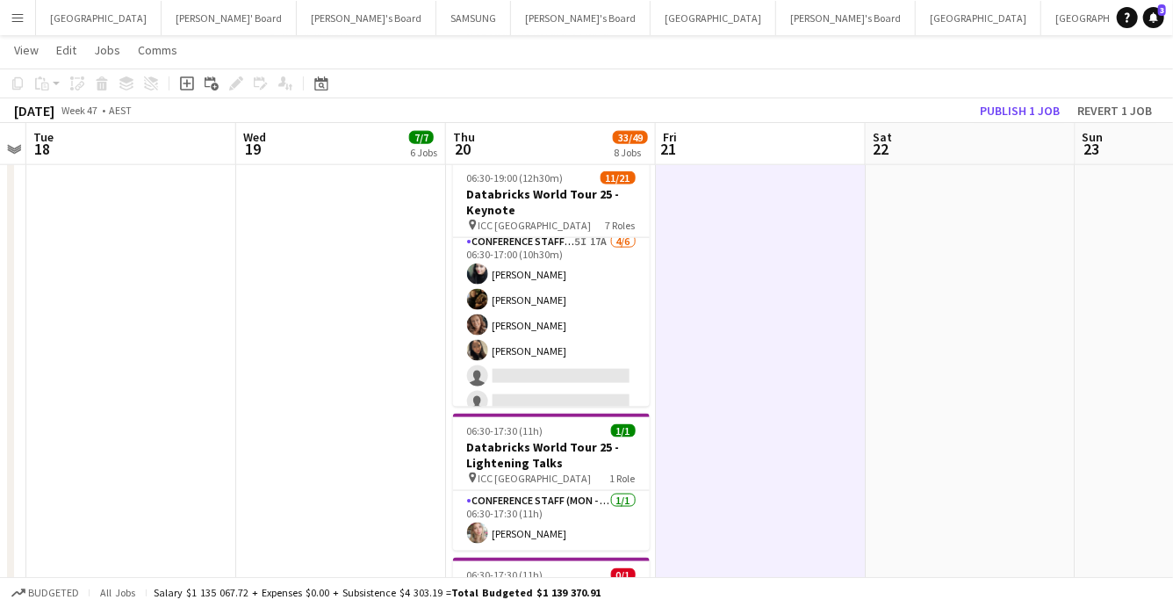
scroll to position [90, 0]
click at [1027, 108] on button "Publish 1 job" at bounding box center [1020, 110] width 94 height 23
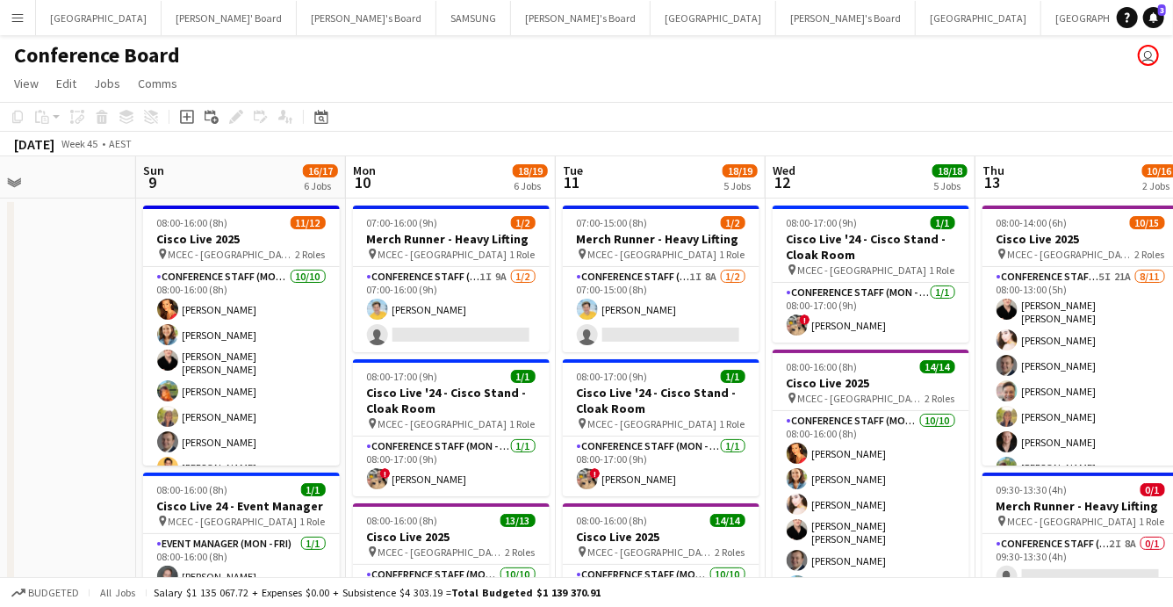
scroll to position [0, 491]
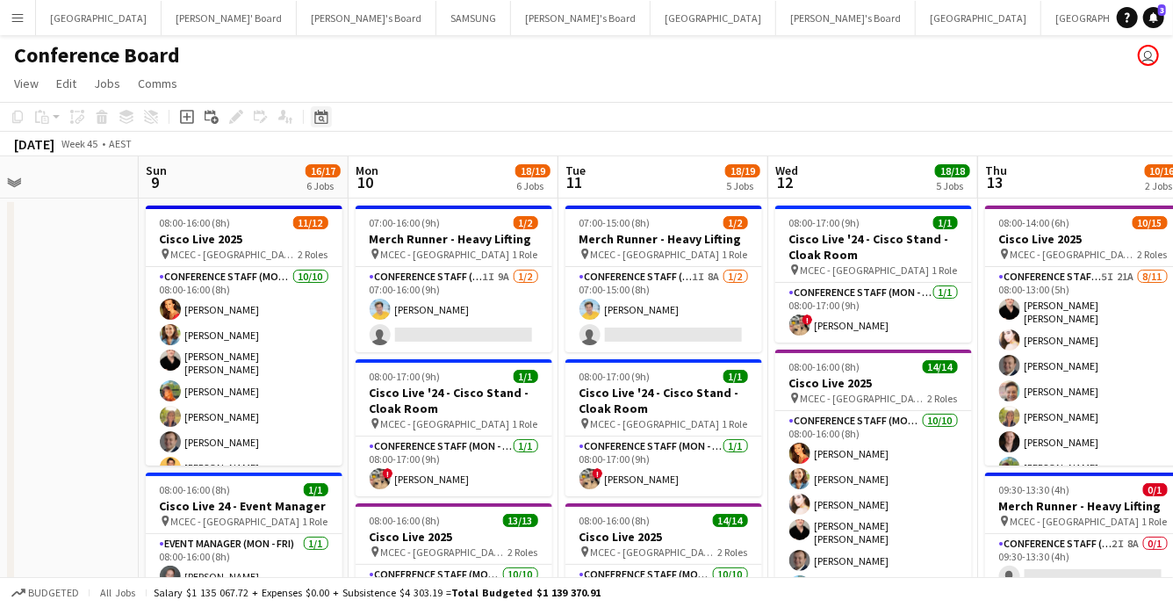
click at [321, 116] on icon "Date picker" at bounding box center [321, 117] width 14 height 14
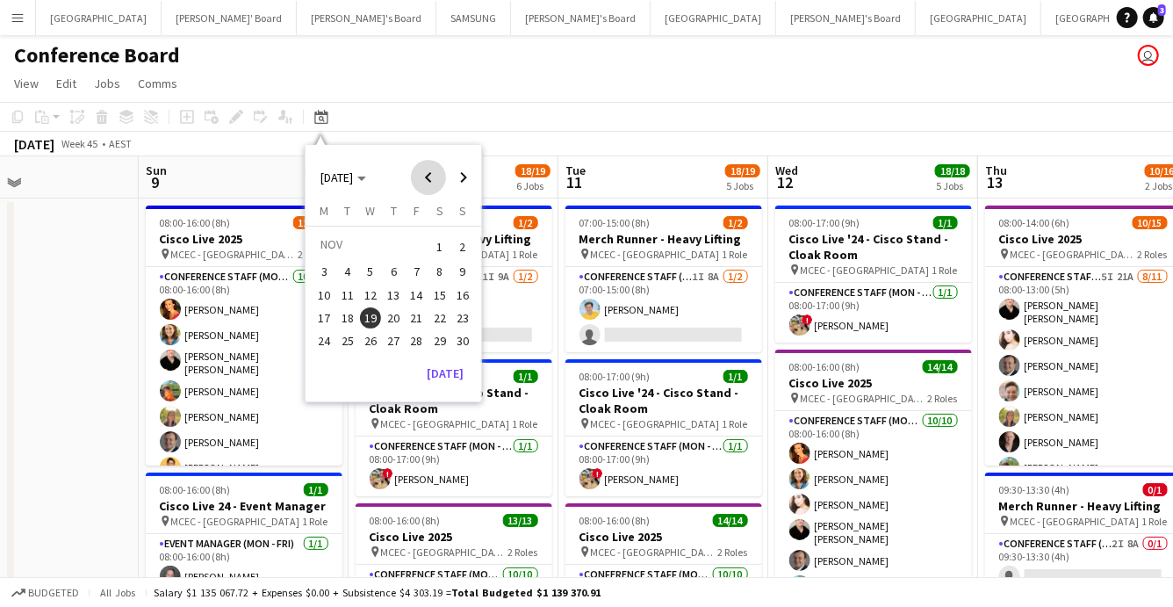
click at [420, 180] on span "Previous month" at bounding box center [428, 177] width 35 height 35
click at [462, 177] on span "Next month" at bounding box center [463, 177] width 35 height 35
click at [368, 292] on span "10" at bounding box center [370, 290] width 21 height 21
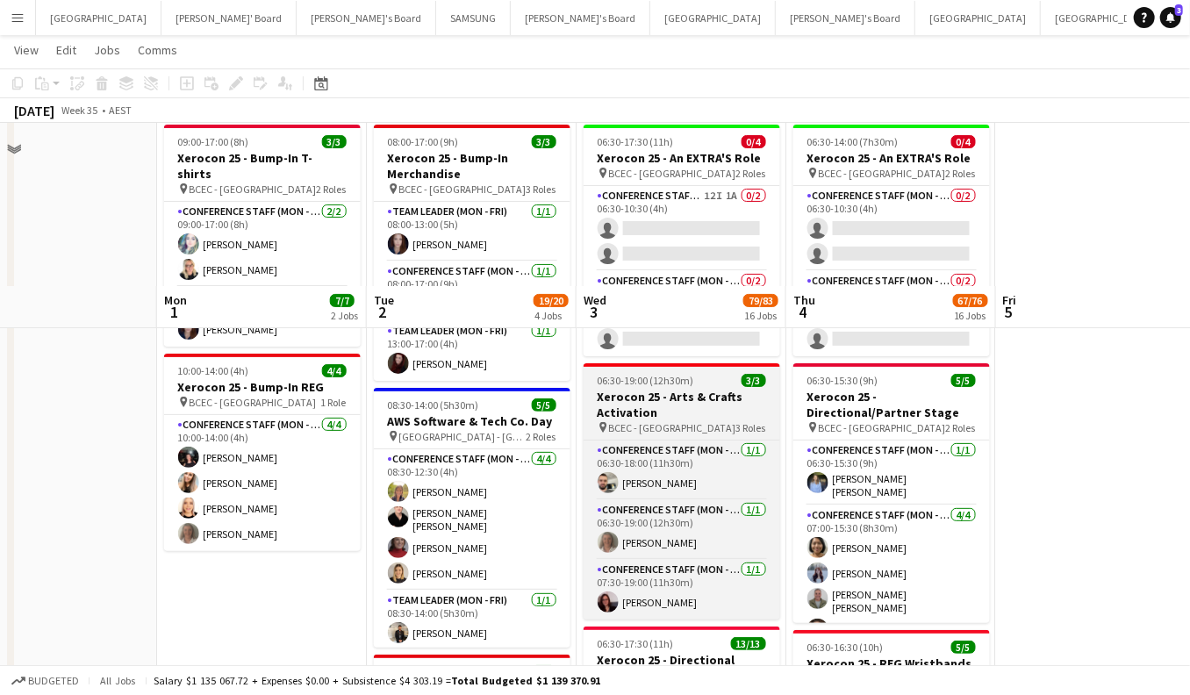
scroll to position [0, 0]
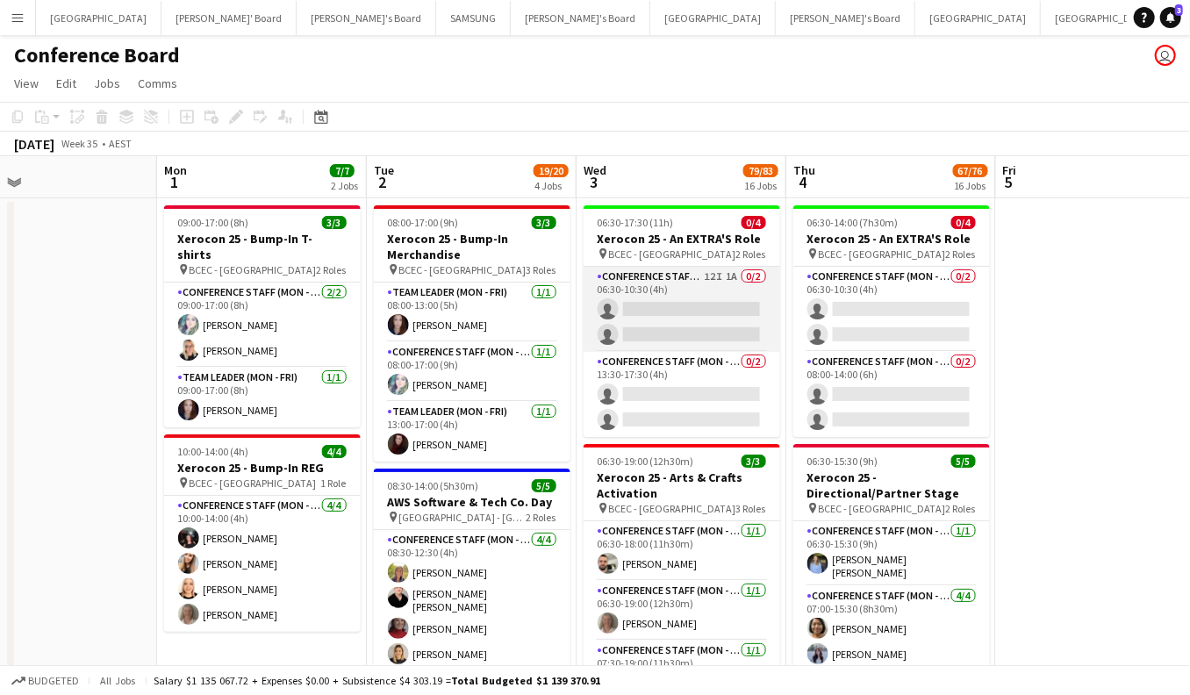
click at [654, 324] on app-card-role "Conference Staff (Mon - Fri) 12I 1A 0/2 06:30-10:30 (4h) single-neutral-actions…" at bounding box center [682, 309] width 197 height 85
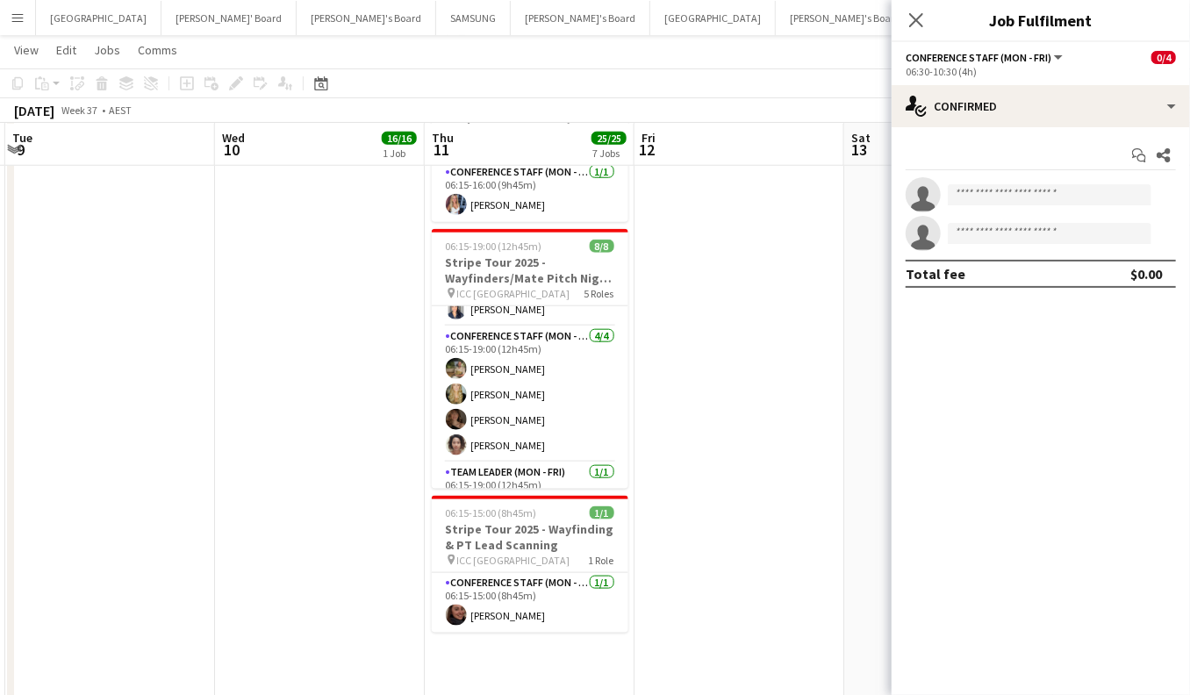
scroll to position [192, 0]
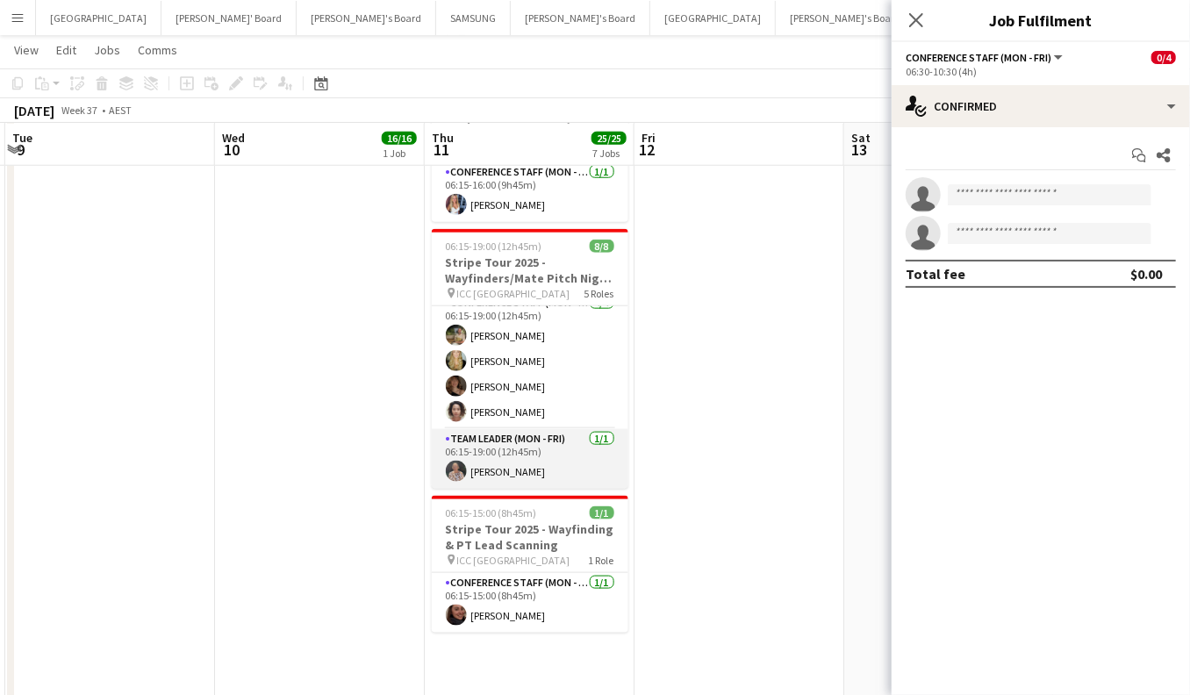
drag, startPoint x: 485, startPoint y: 456, endPoint x: 472, endPoint y: 433, distance: 25.9
click at [485, 456] on app-card-role "Team Leader (Mon - Fri) [DATE] 06:15-19:00 (12h45m) [PERSON_NAME]" at bounding box center [530, 459] width 197 height 60
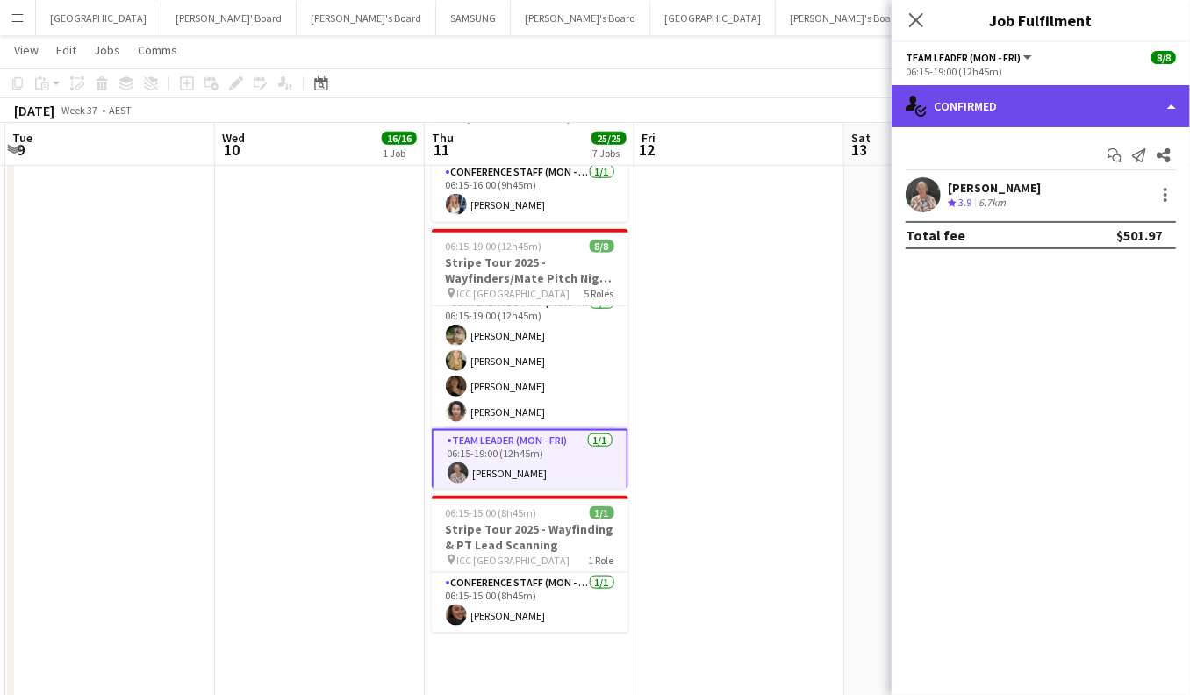
click at [1028, 111] on div "single-neutral-actions-check-2 Confirmed" at bounding box center [1041, 106] width 298 height 42
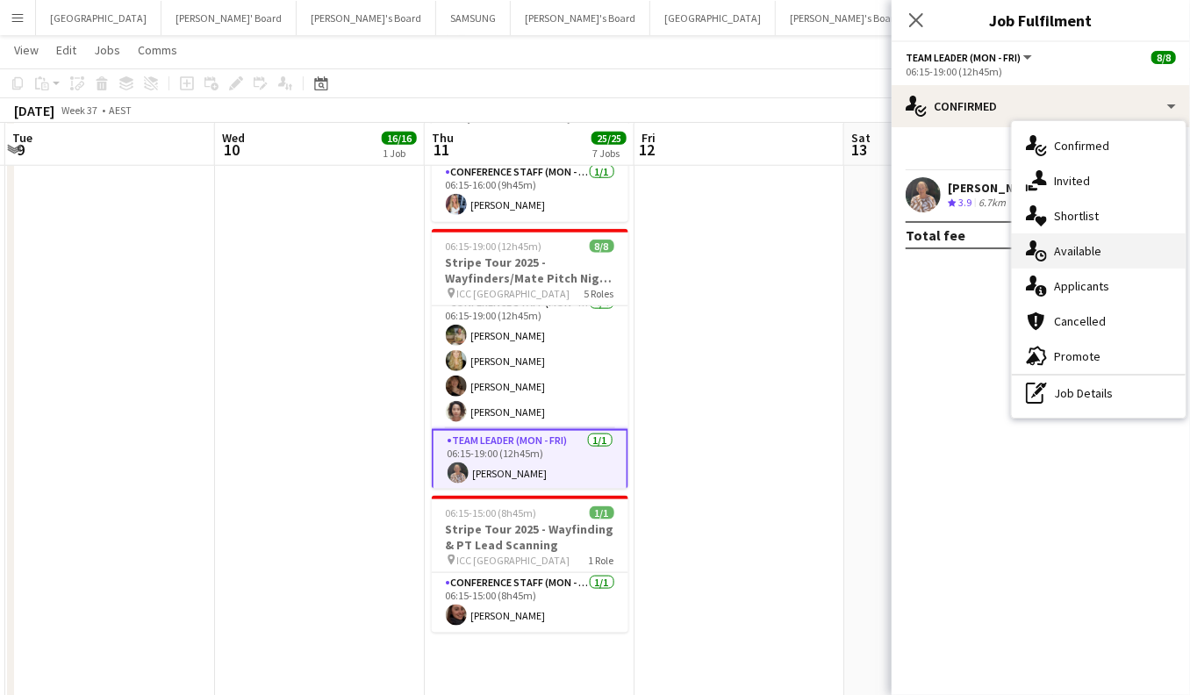
click at [1070, 249] on div "single-neutral-actions-upload Available" at bounding box center [1099, 251] width 174 height 35
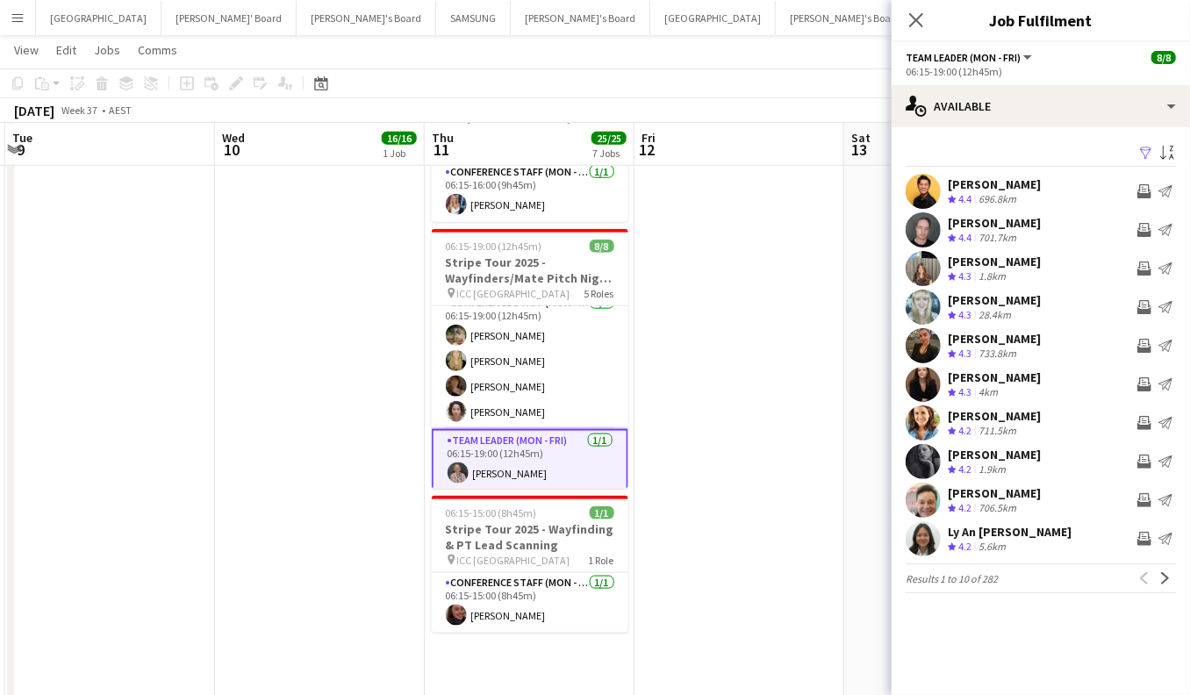
click at [1146, 151] on app-icon "Filter" at bounding box center [1146, 154] width 14 height 17
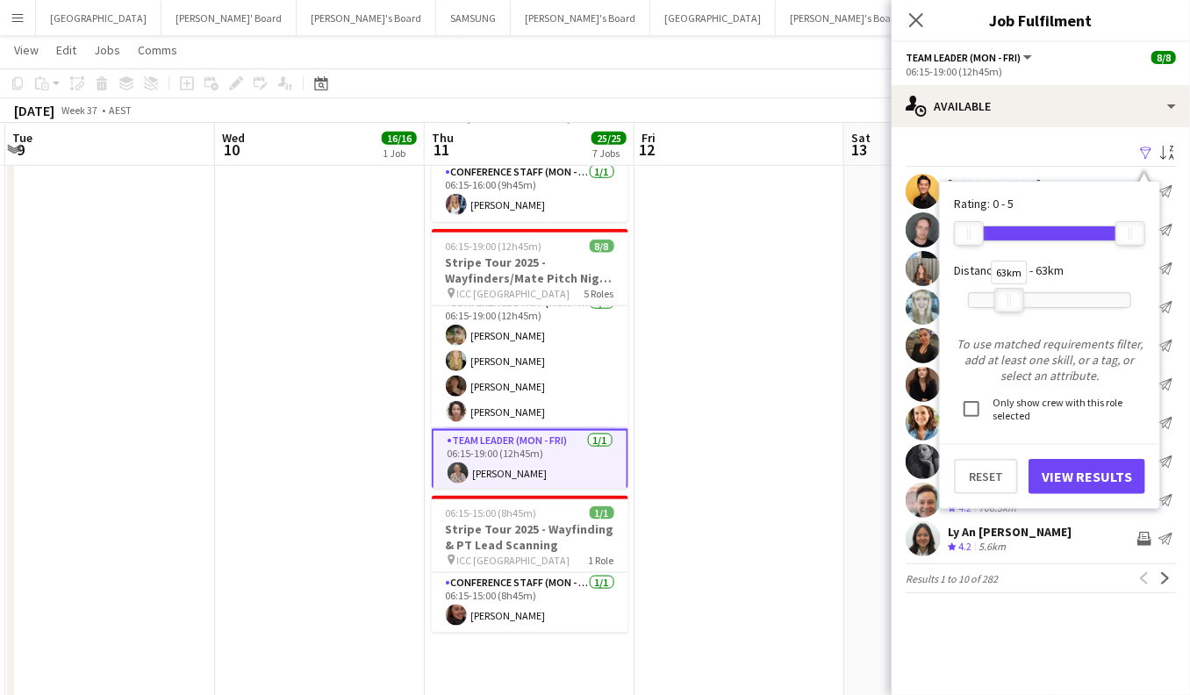
drag, startPoint x: 1134, startPoint y: 303, endPoint x: 1014, endPoint y: 304, distance: 120.3
click at [1014, 304] on div at bounding box center [1009, 300] width 28 height 23
click at [1099, 478] on button "View Results" at bounding box center [1087, 476] width 117 height 35
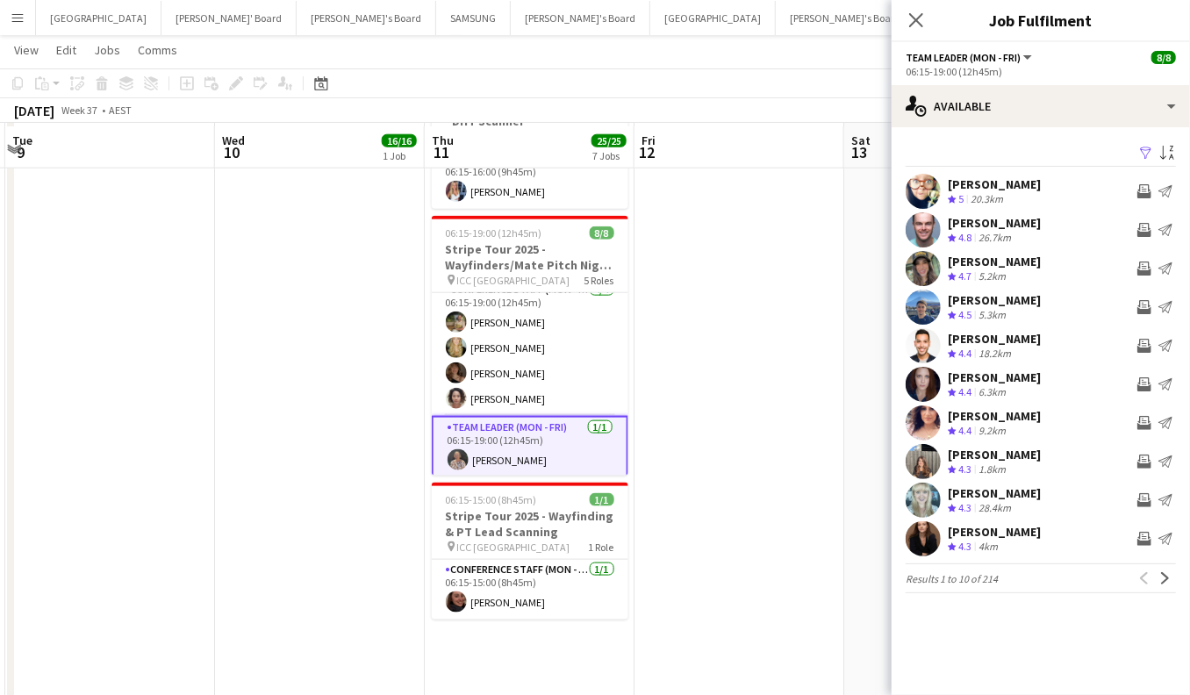
scroll to position [864, 0]
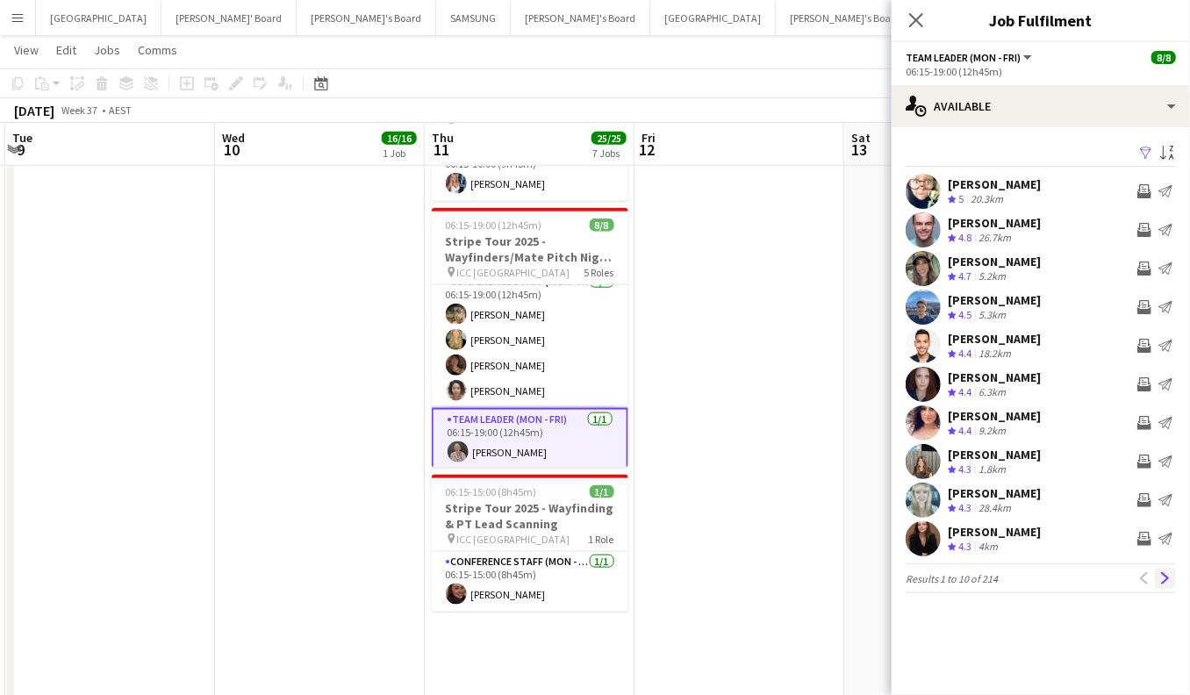
click at [1164, 576] on app-icon "Next" at bounding box center [1166, 578] width 12 height 12
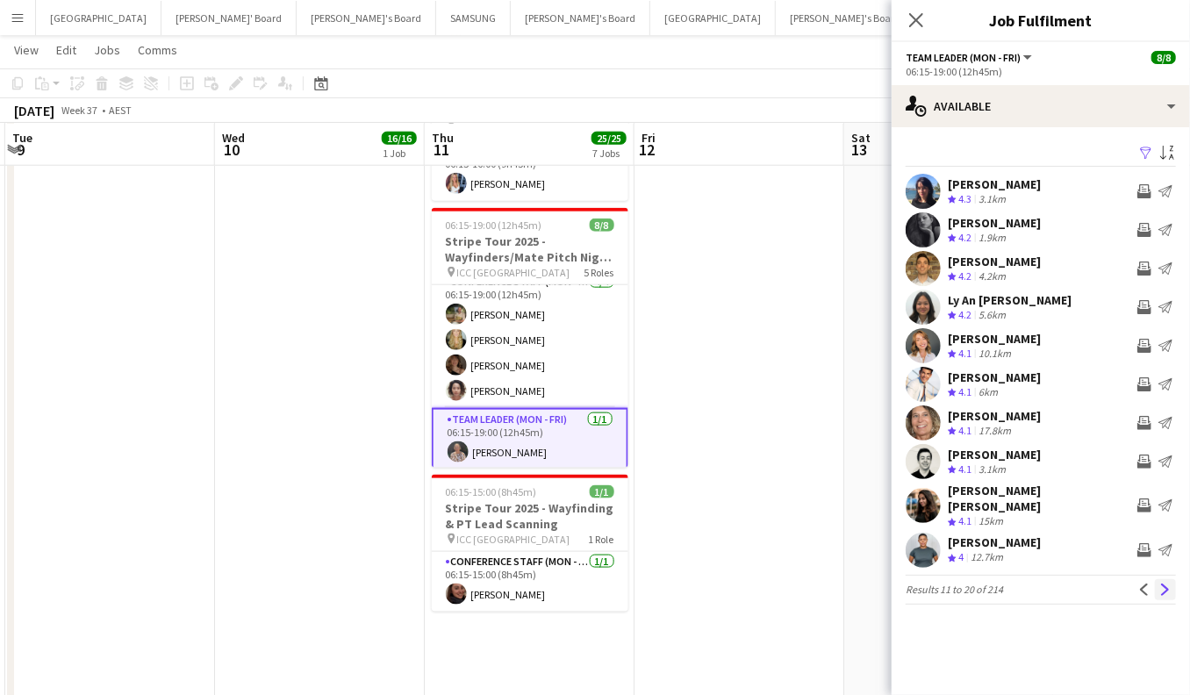
click at [1164, 584] on app-icon "Next" at bounding box center [1166, 590] width 12 height 12
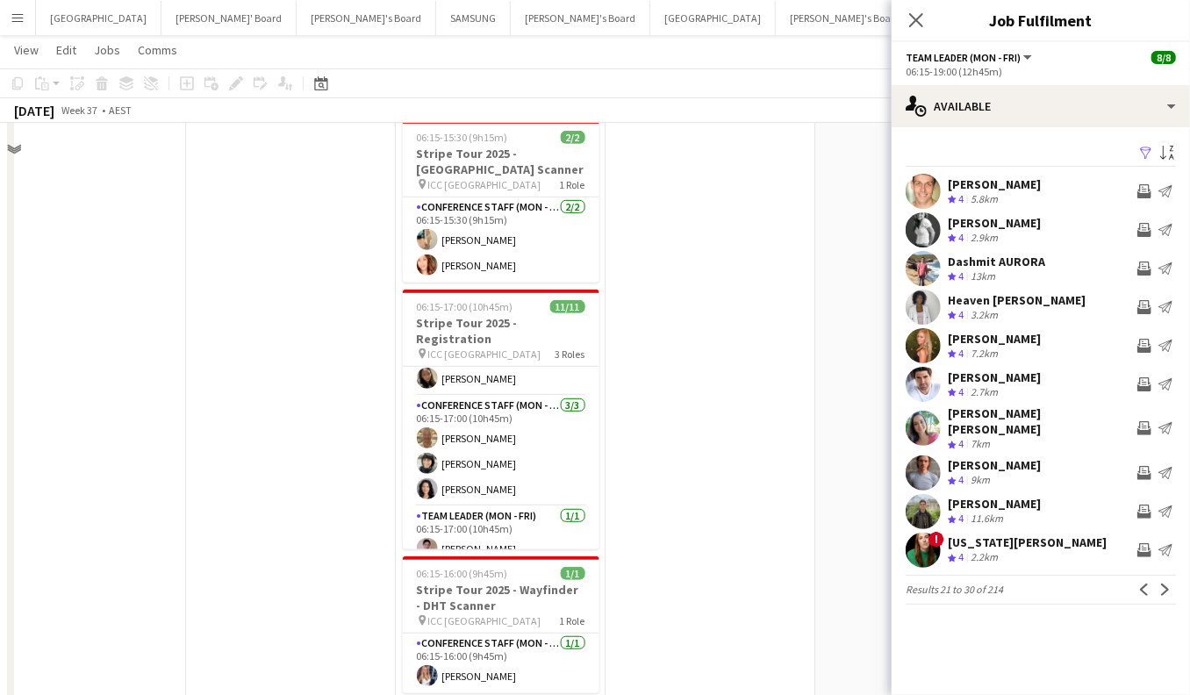
scroll to position [0, 0]
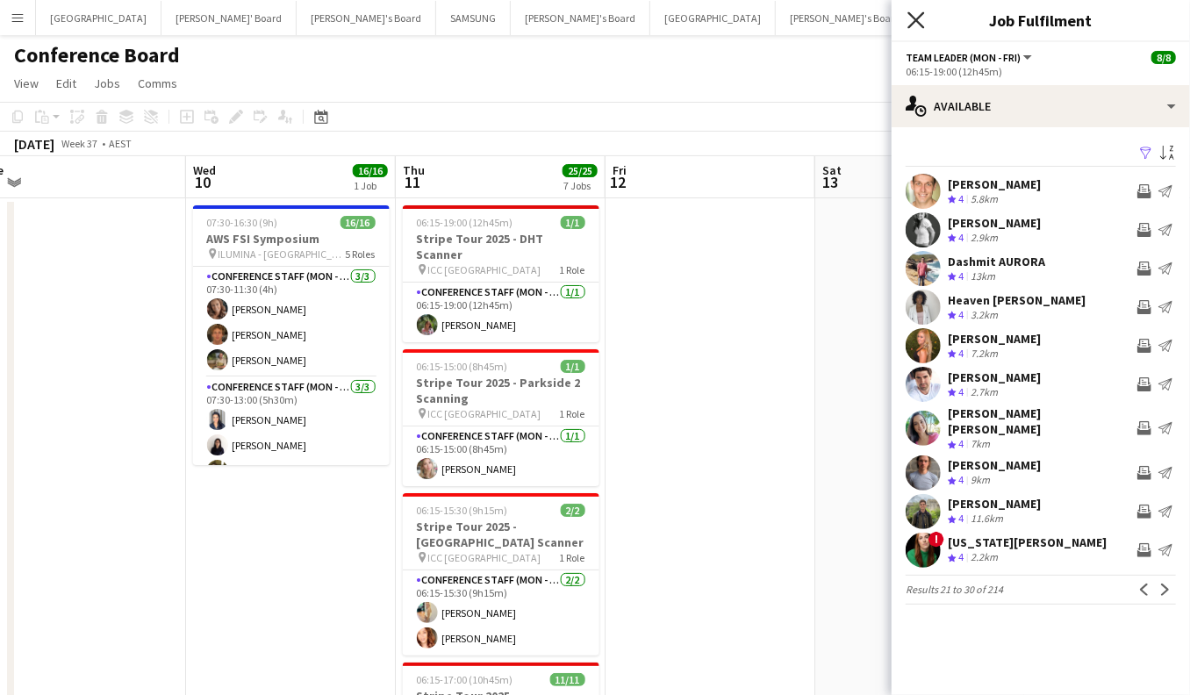
click at [916, 22] on icon "Close pop-in" at bounding box center [916, 19] width 17 height 17
